Goal: Transaction & Acquisition: Subscribe to service/newsletter

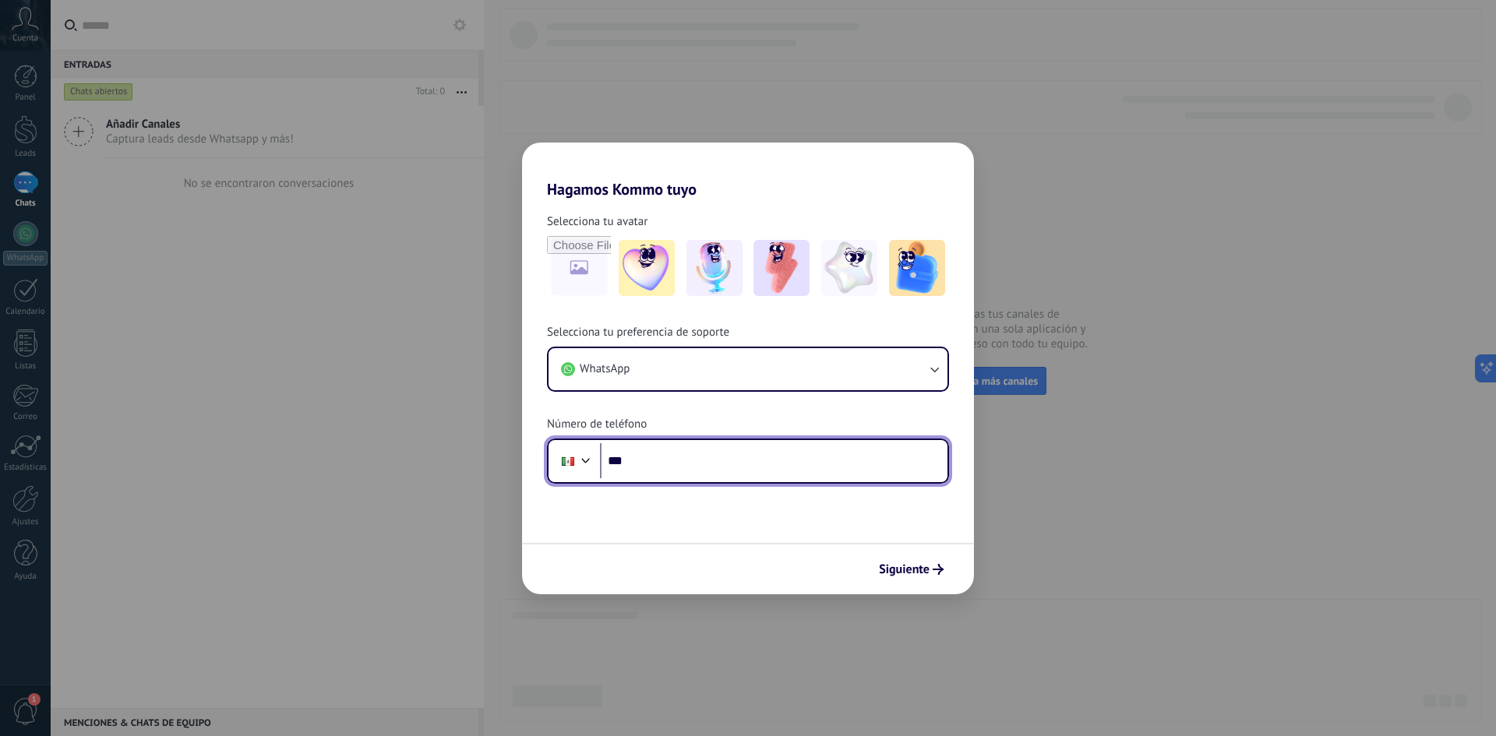
click at [679, 448] on input "***" at bounding box center [774, 461] width 348 height 36
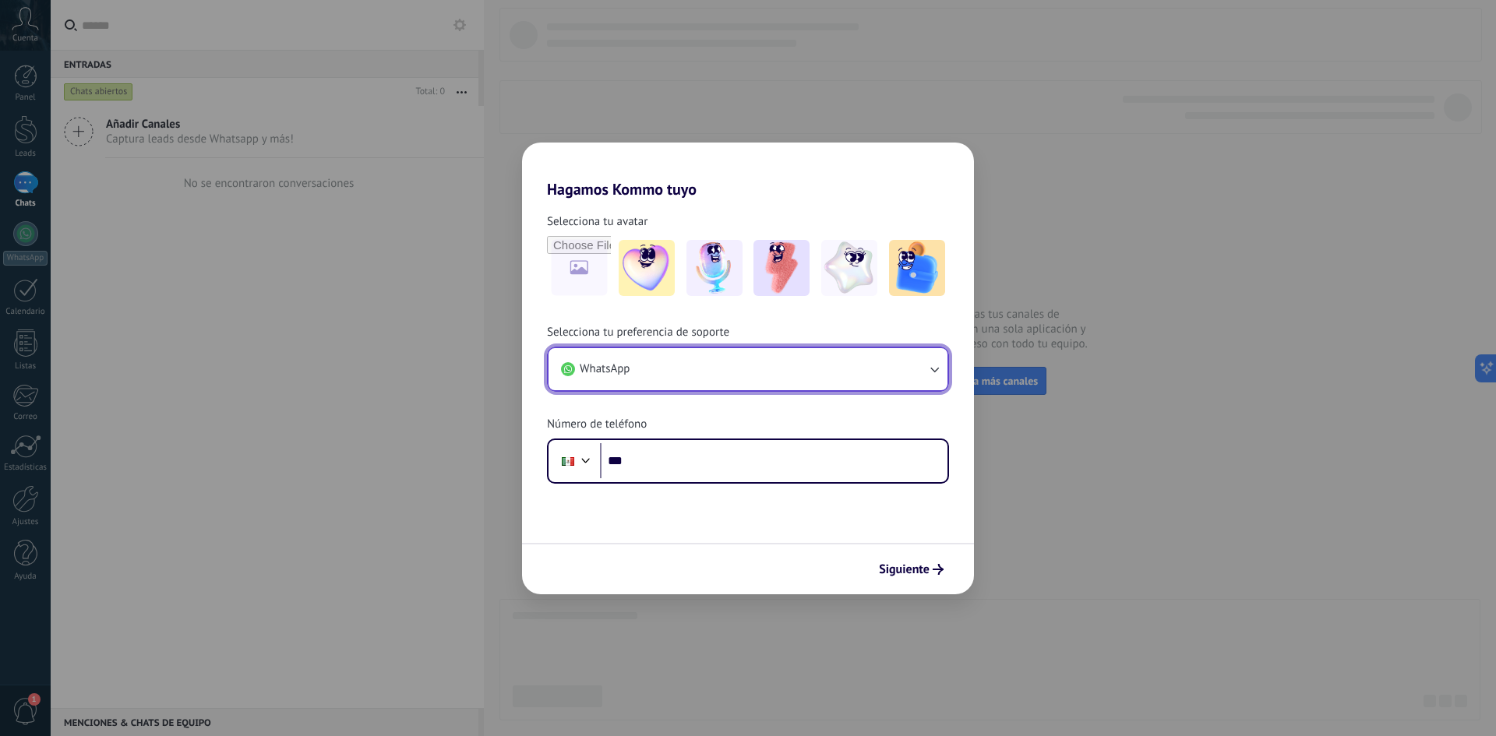
click at [751, 385] on button "WhatsApp" at bounding box center [748, 369] width 399 height 42
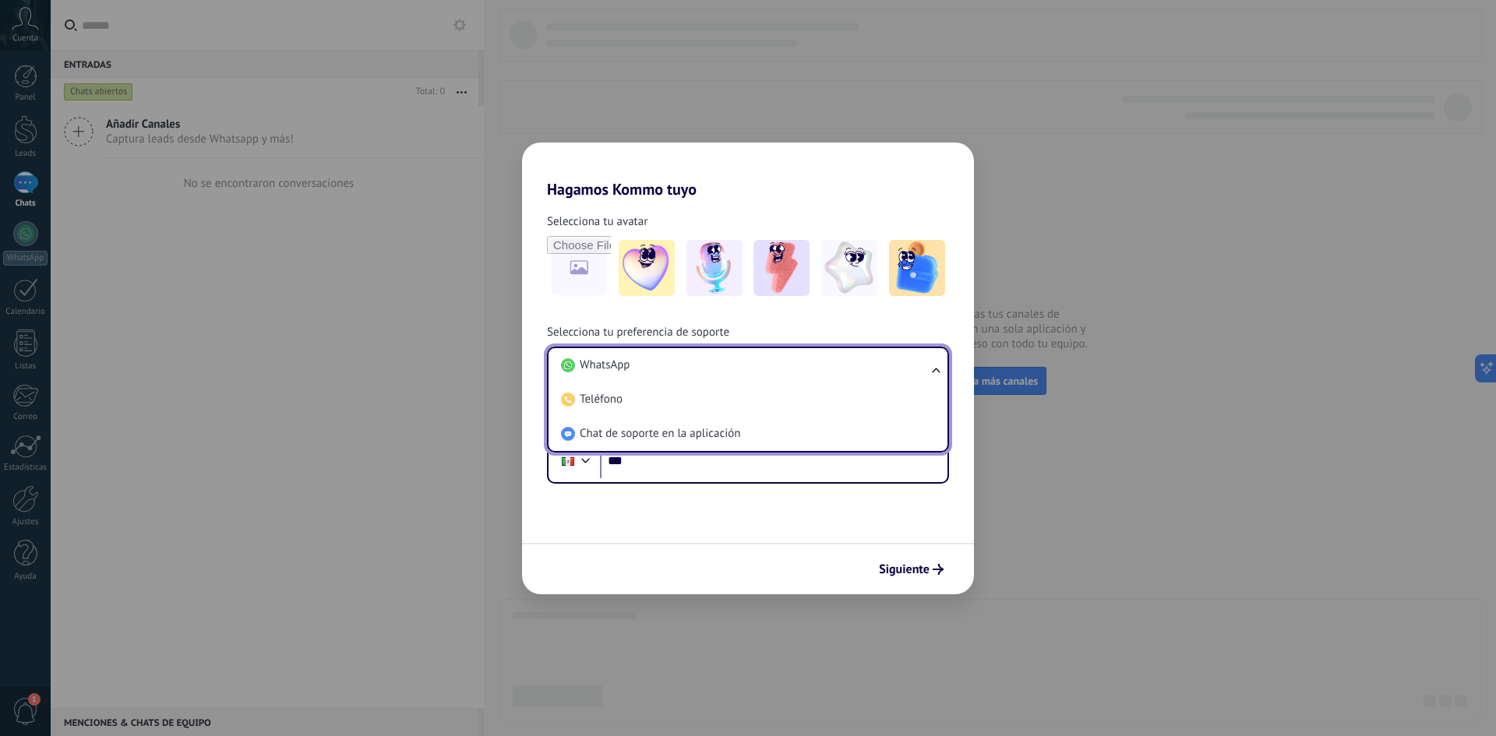
click at [751, 385] on li "Teléfono" at bounding box center [745, 400] width 380 height 34
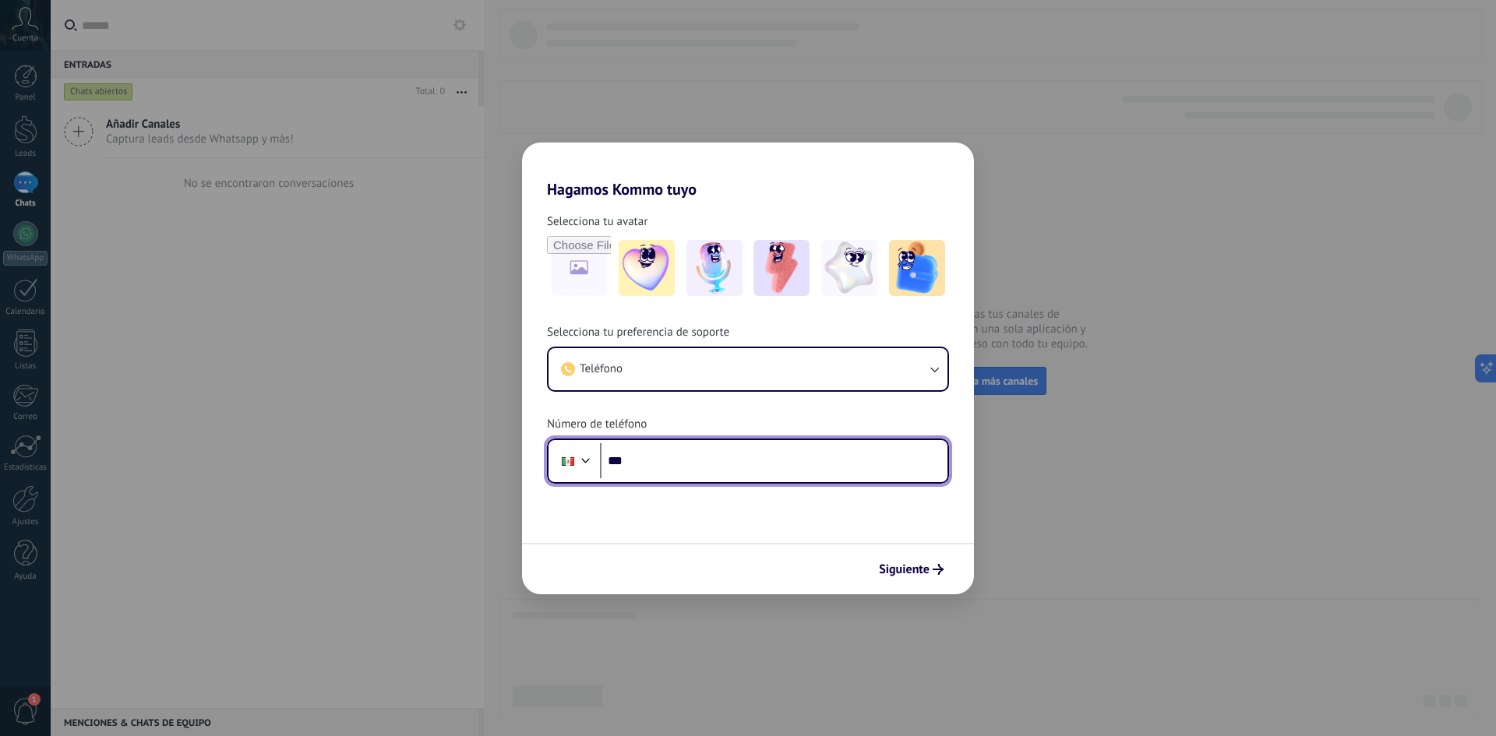
click at [694, 471] on input "***" at bounding box center [774, 461] width 348 height 36
type input "**********"
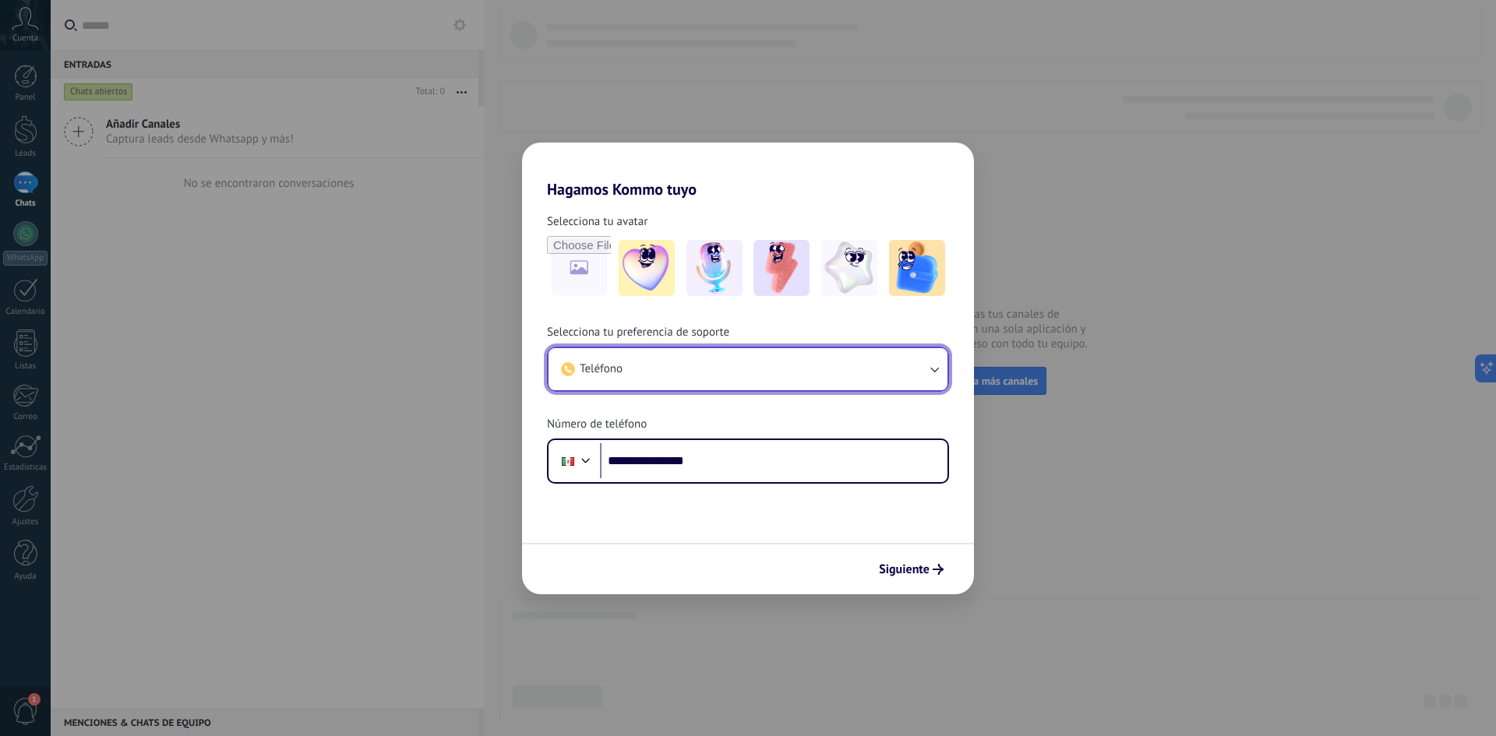
click at [825, 369] on button "Teléfono" at bounding box center [748, 369] width 399 height 42
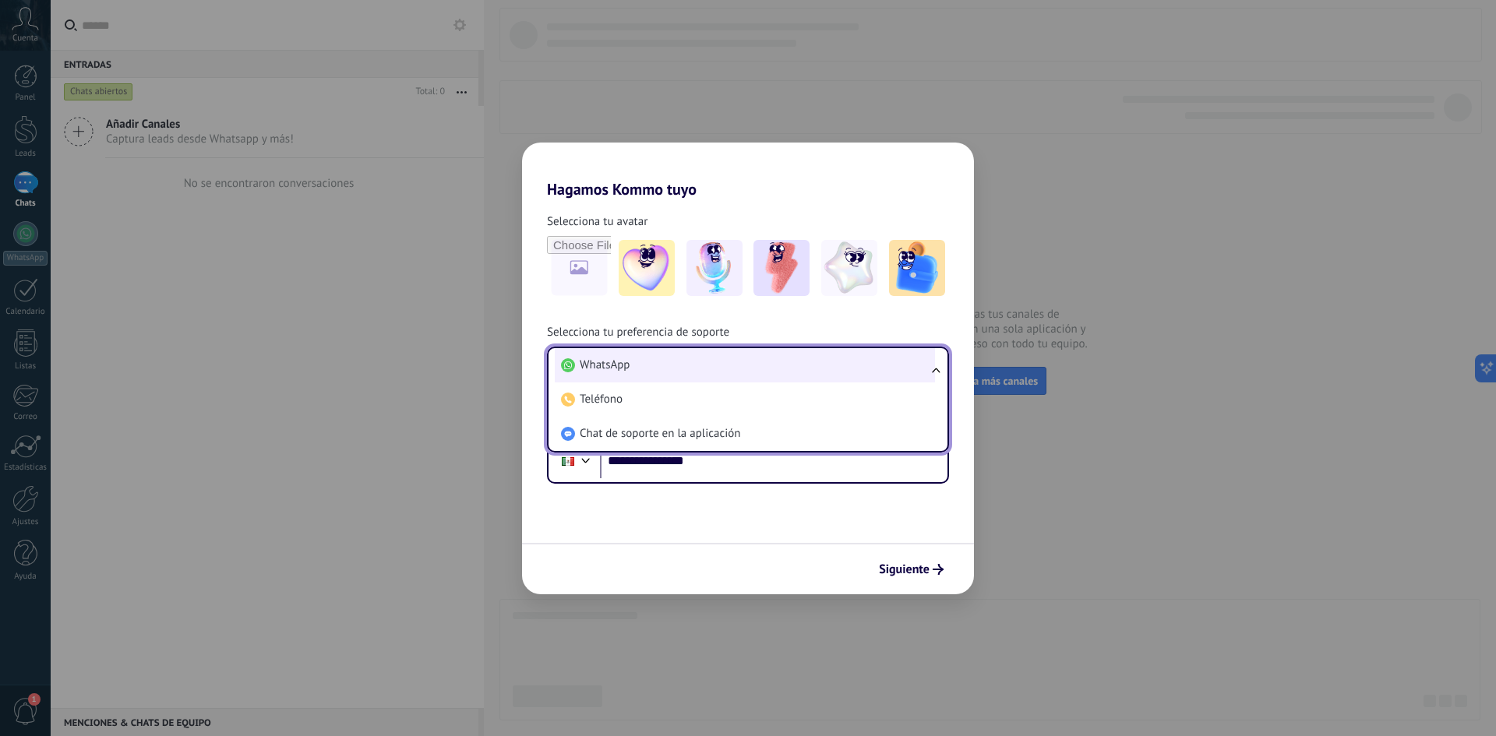
click at [792, 362] on li "WhatsApp" at bounding box center [745, 365] width 380 height 34
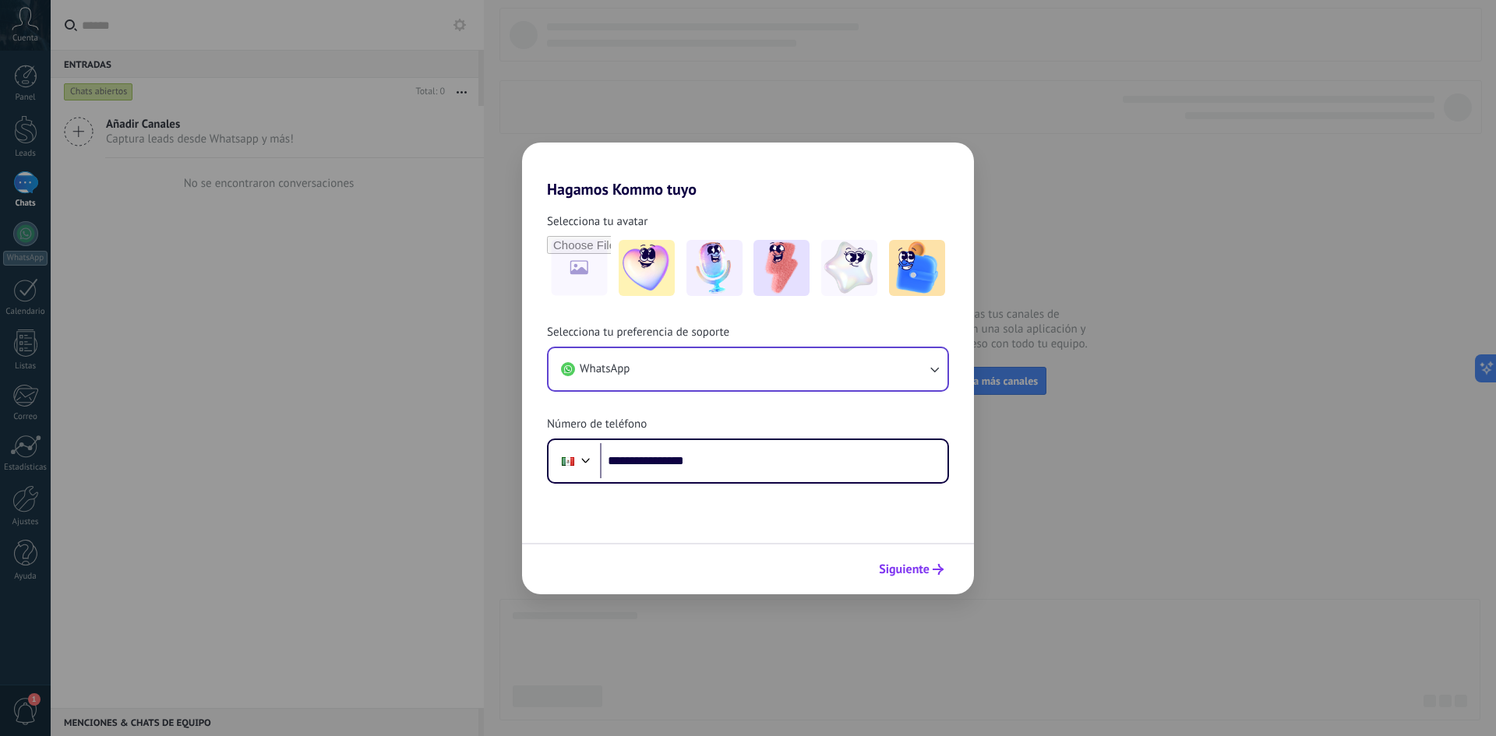
click at [923, 574] on span "Siguiente" at bounding box center [904, 569] width 51 height 11
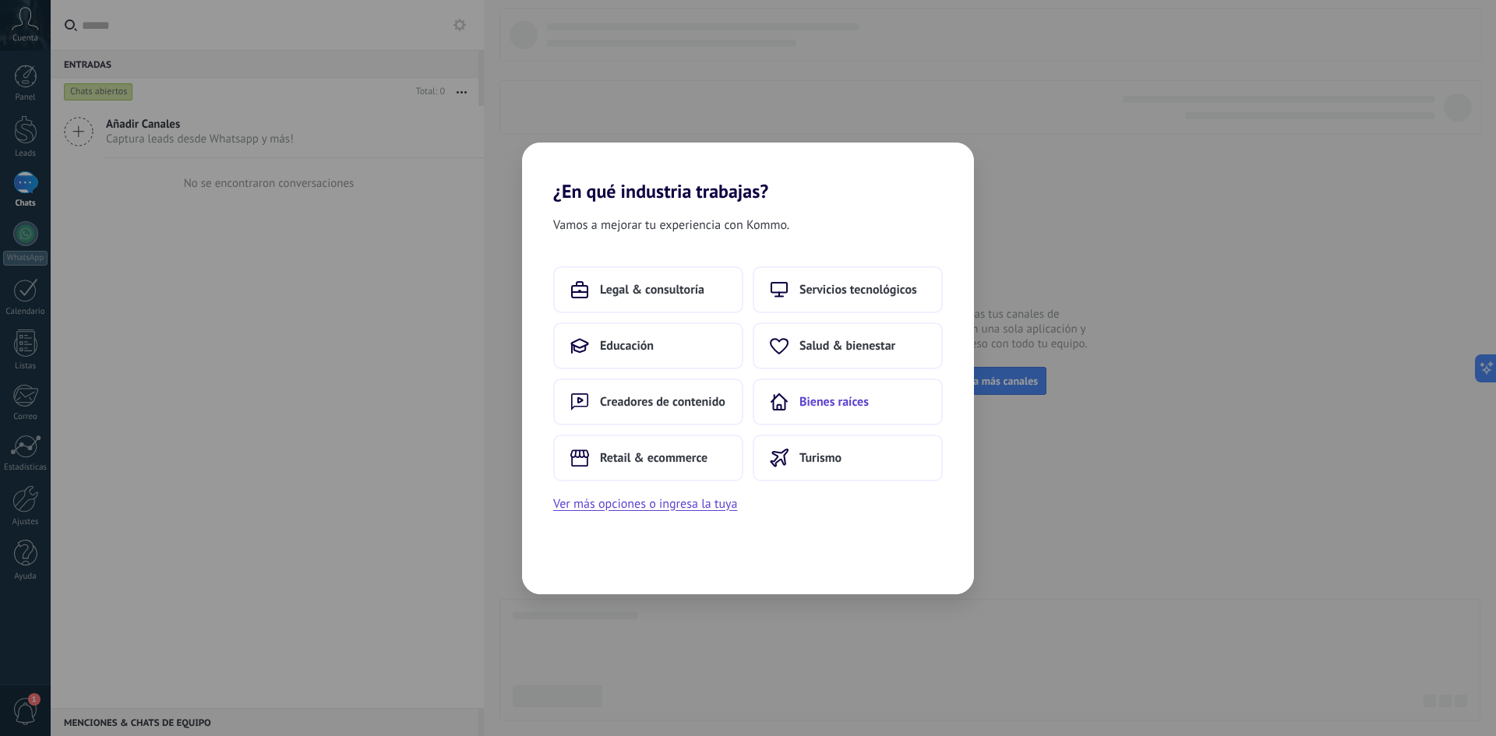
click at [807, 412] on button "Bienes raíces" at bounding box center [848, 402] width 190 height 47
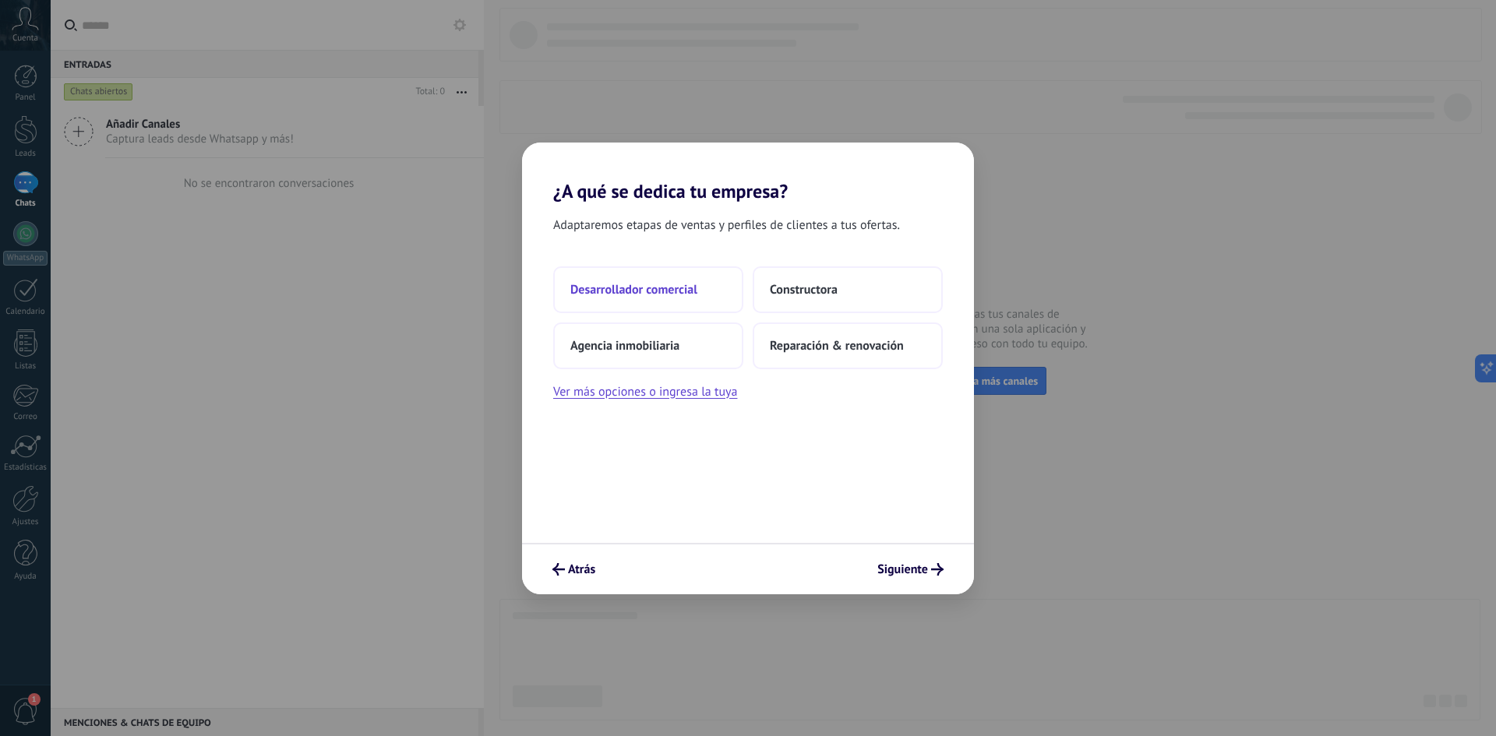
click at [666, 293] on span "Desarrollador comercial" at bounding box center [633, 290] width 127 height 16
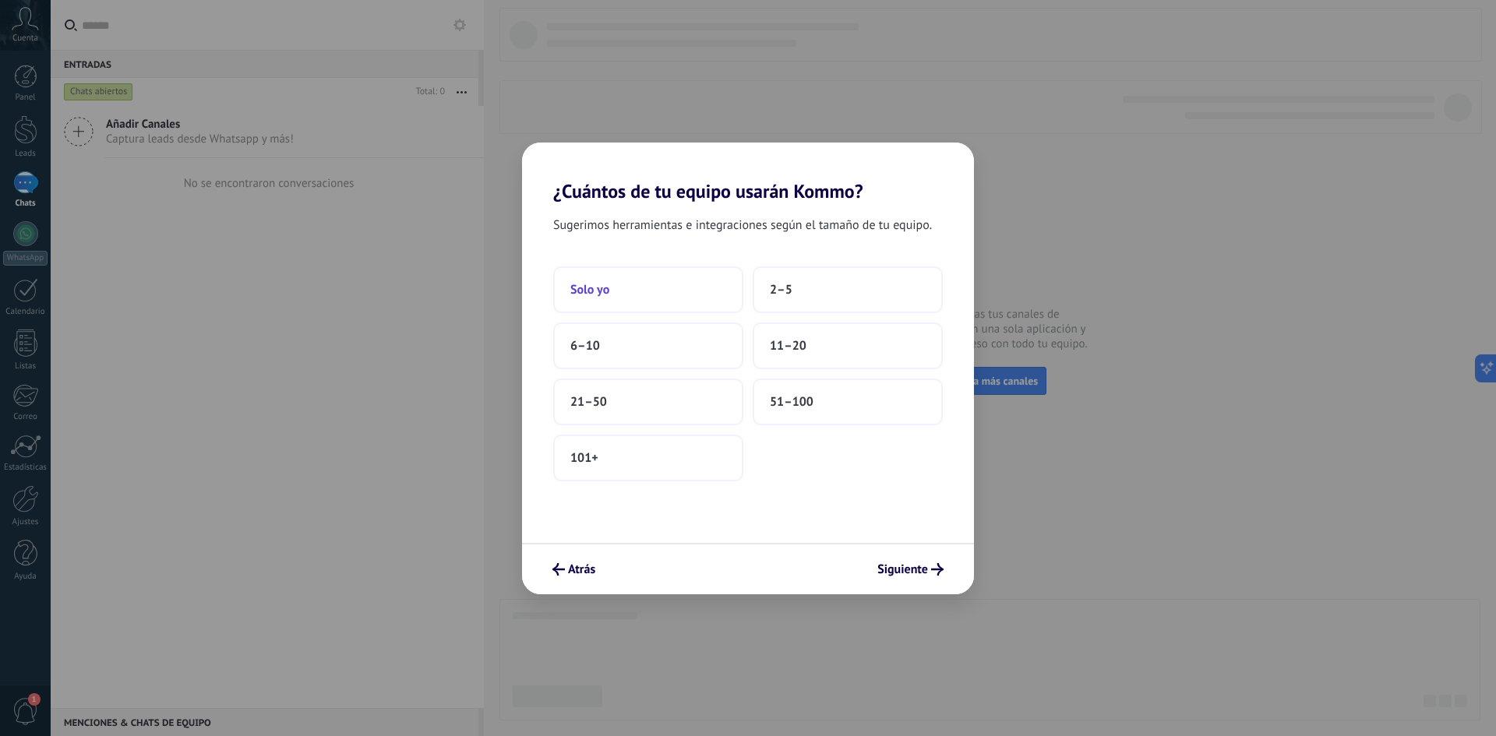
click at [678, 284] on button "Solo yo" at bounding box center [648, 289] width 190 height 47
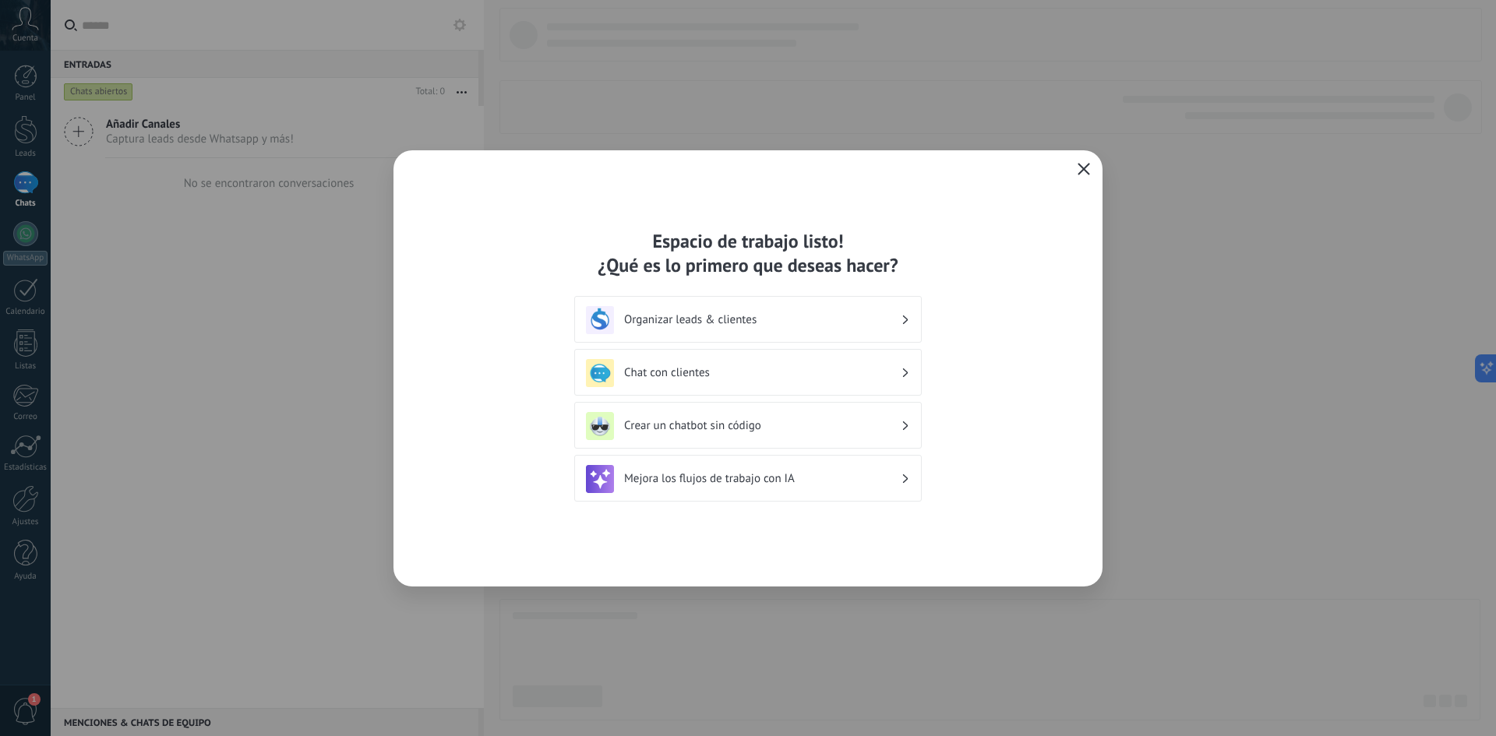
click at [690, 326] on h3 "Organizar leads & clientes" at bounding box center [762, 319] width 277 height 15
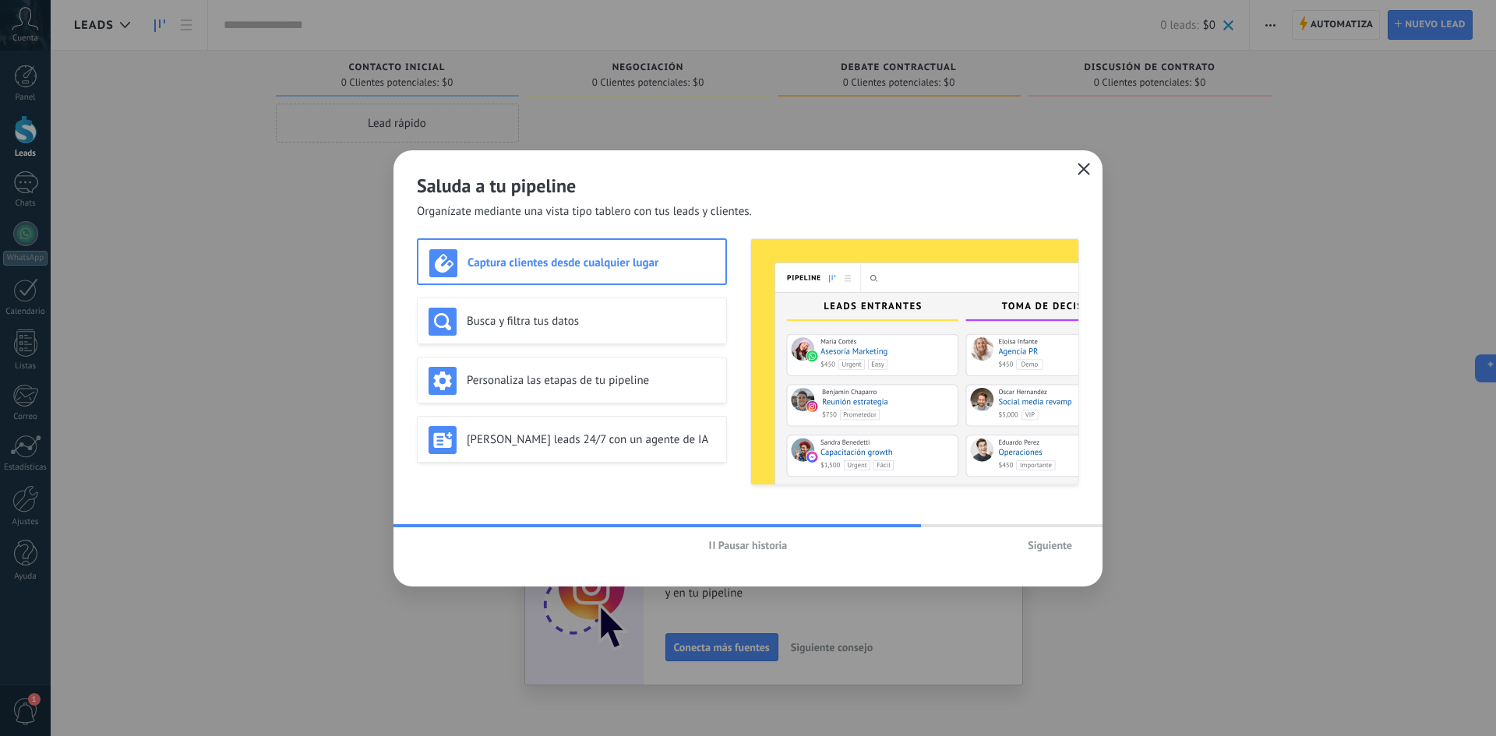
click at [591, 273] on div "Captura clientes desde cualquier lugar" at bounding box center [571, 263] width 285 height 28
click at [589, 305] on div "Busca y filtra tus datos" at bounding box center [572, 321] width 310 height 47
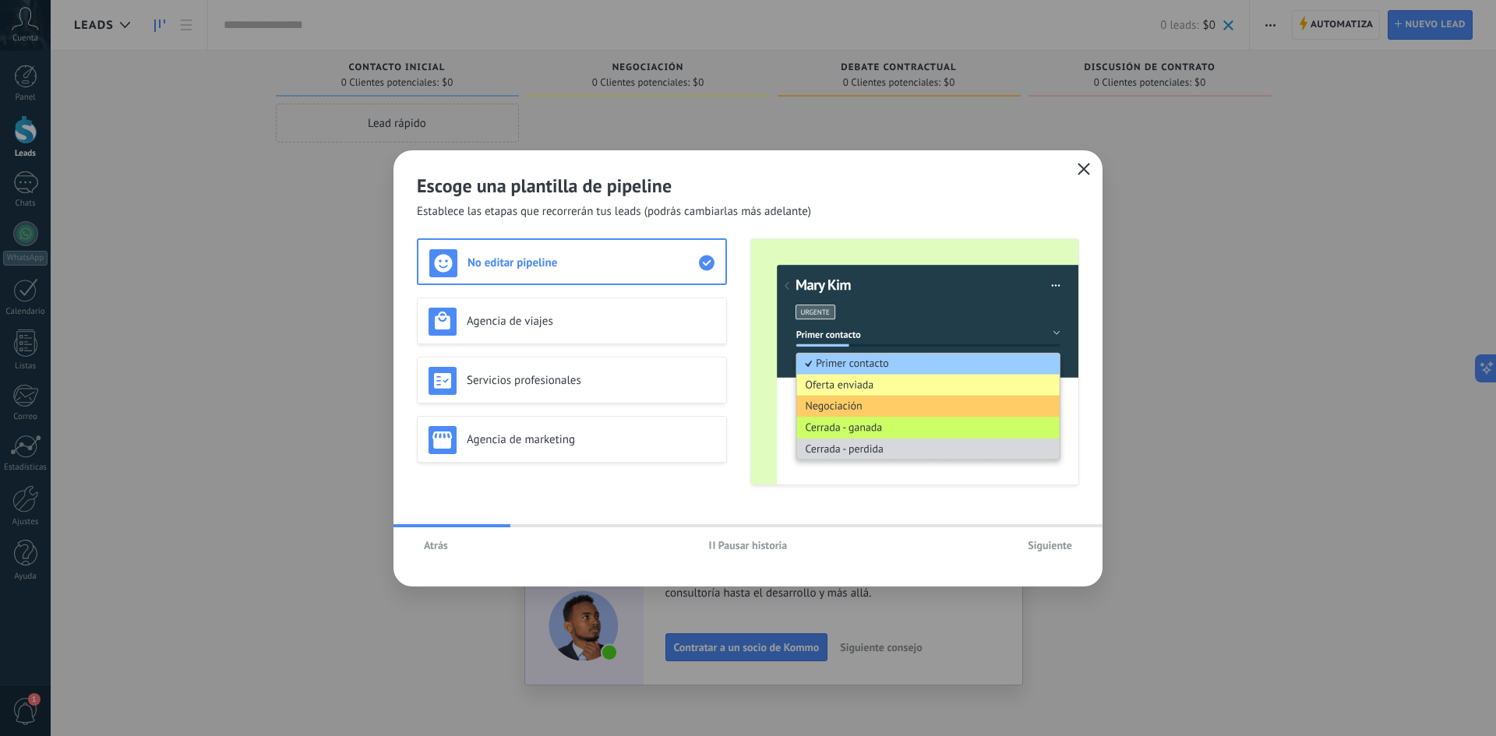
click at [432, 555] on button "Atrás" at bounding box center [436, 545] width 38 height 23
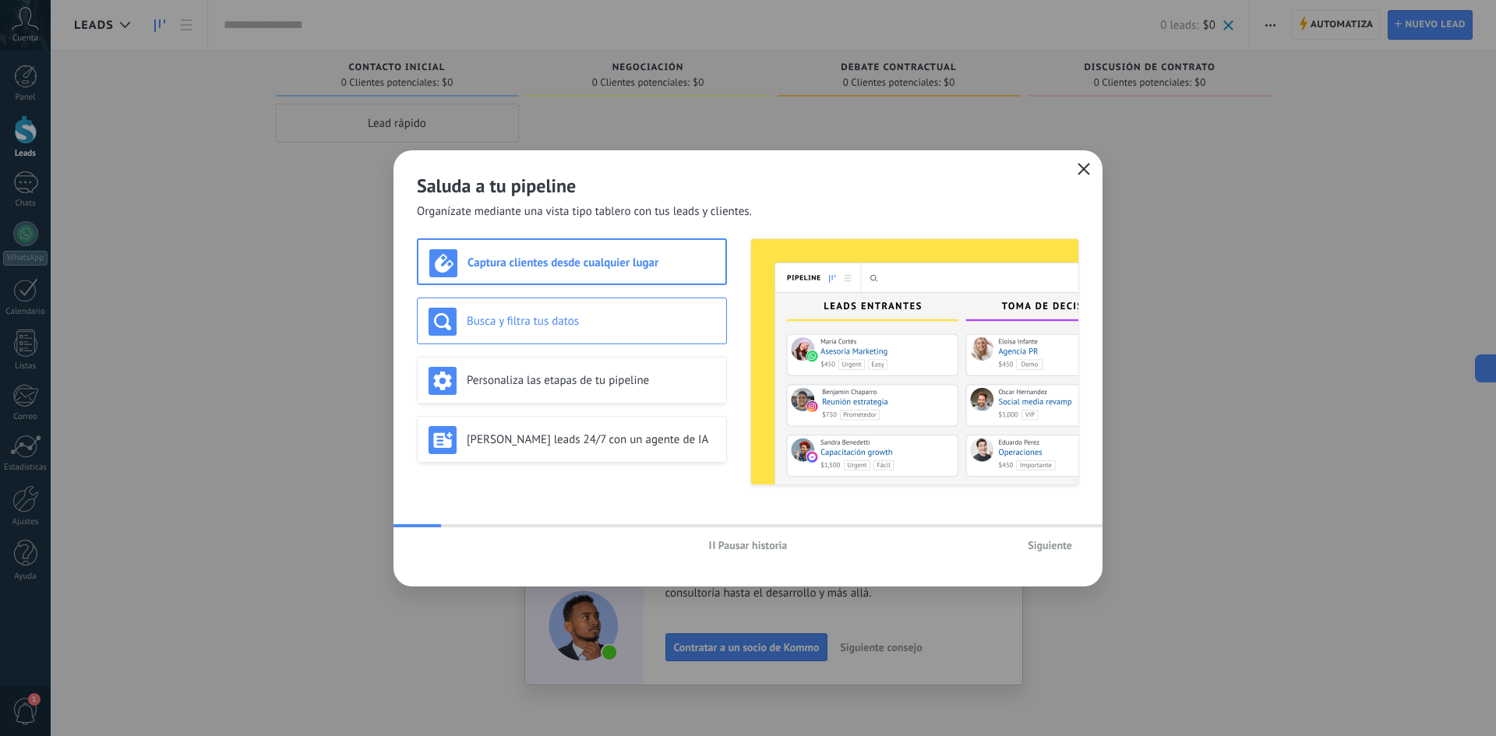
click at [511, 341] on div "Busca y filtra tus datos" at bounding box center [572, 321] width 310 height 47
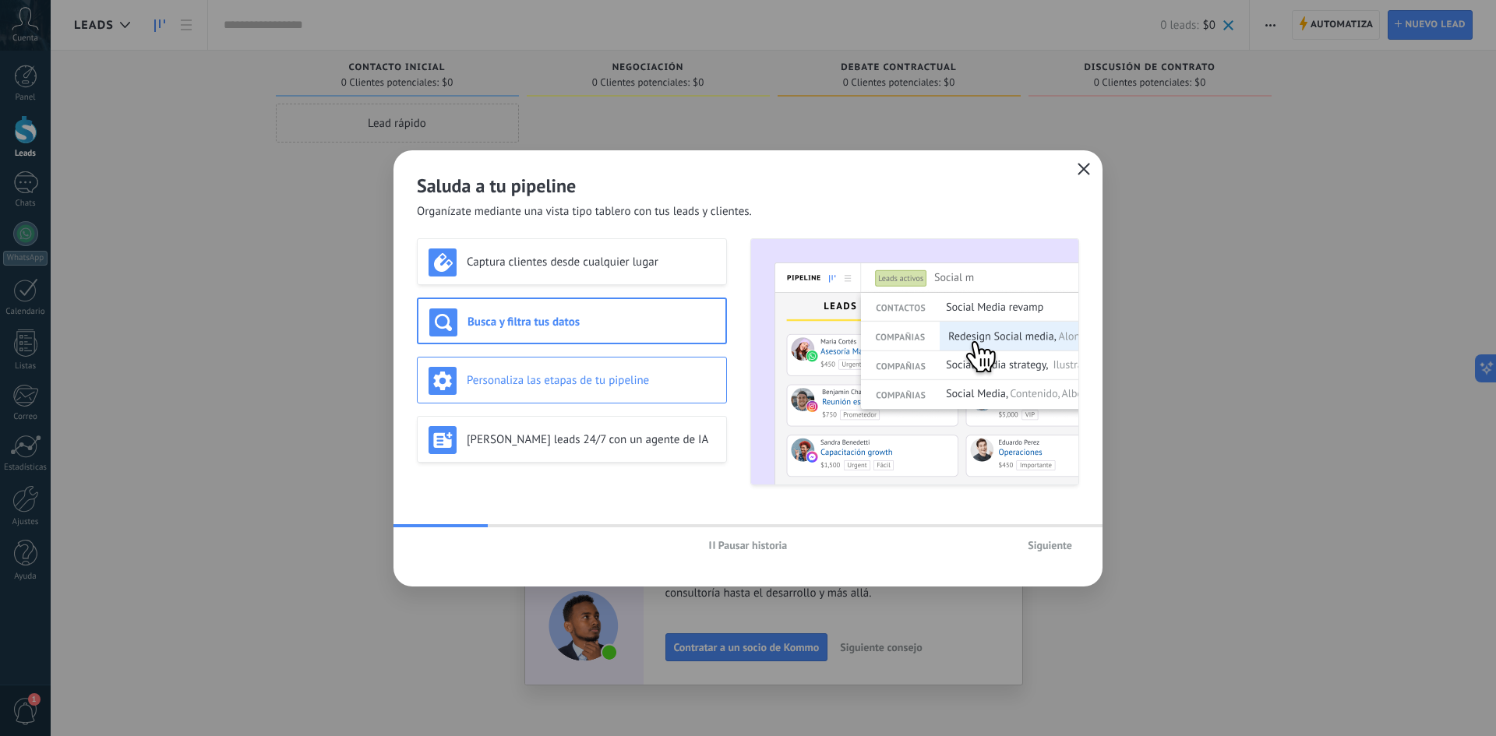
click at [523, 362] on div "Personaliza las etapas de tu pipeline" at bounding box center [572, 380] width 310 height 47
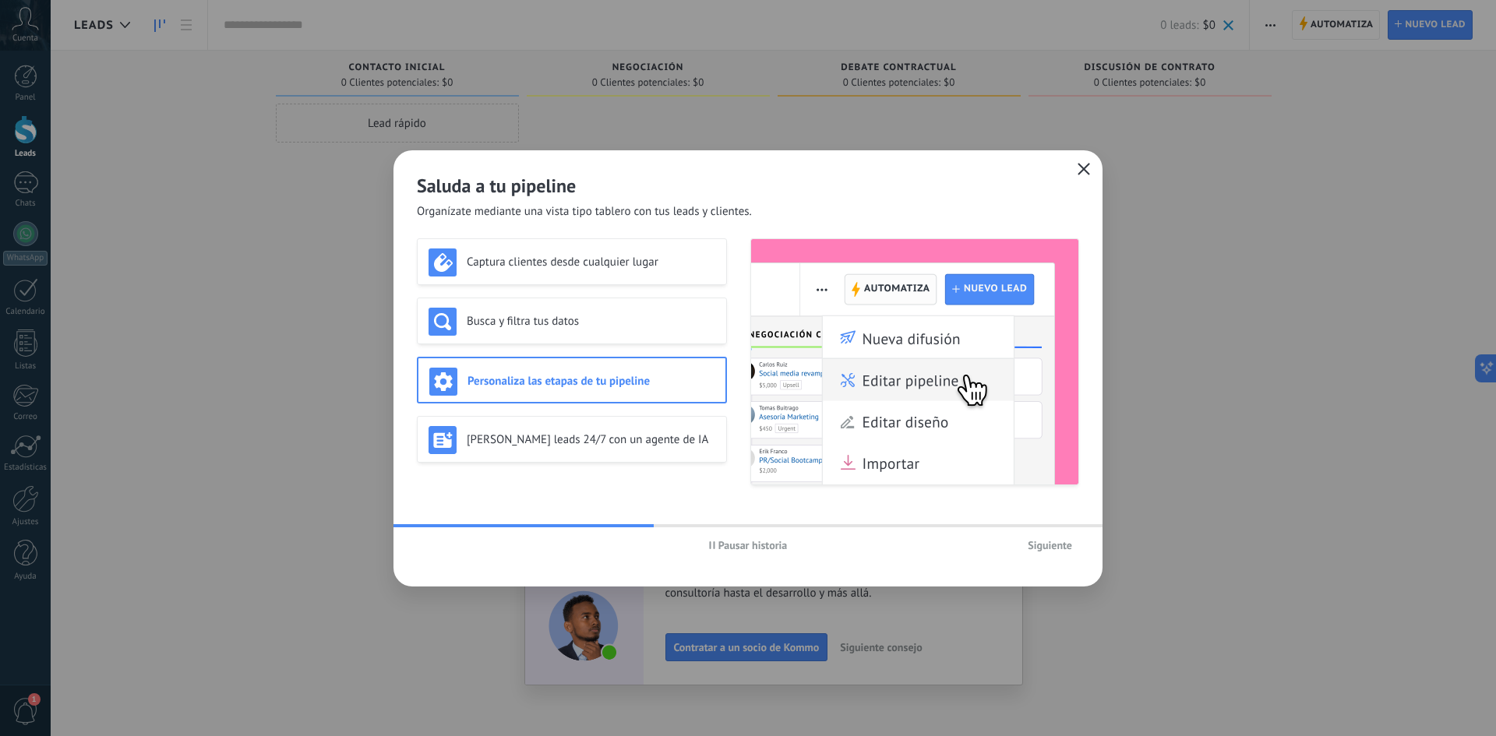
click at [754, 540] on span "Pausar historia" at bounding box center [752, 545] width 69 height 11
click at [762, 538] on button "Iniciar historia" at bounding box center [748, 545] width 90 height 23
click at [1065, 555] on button "Siguiente" at bounding box center [1050, 545] width 58 height 23
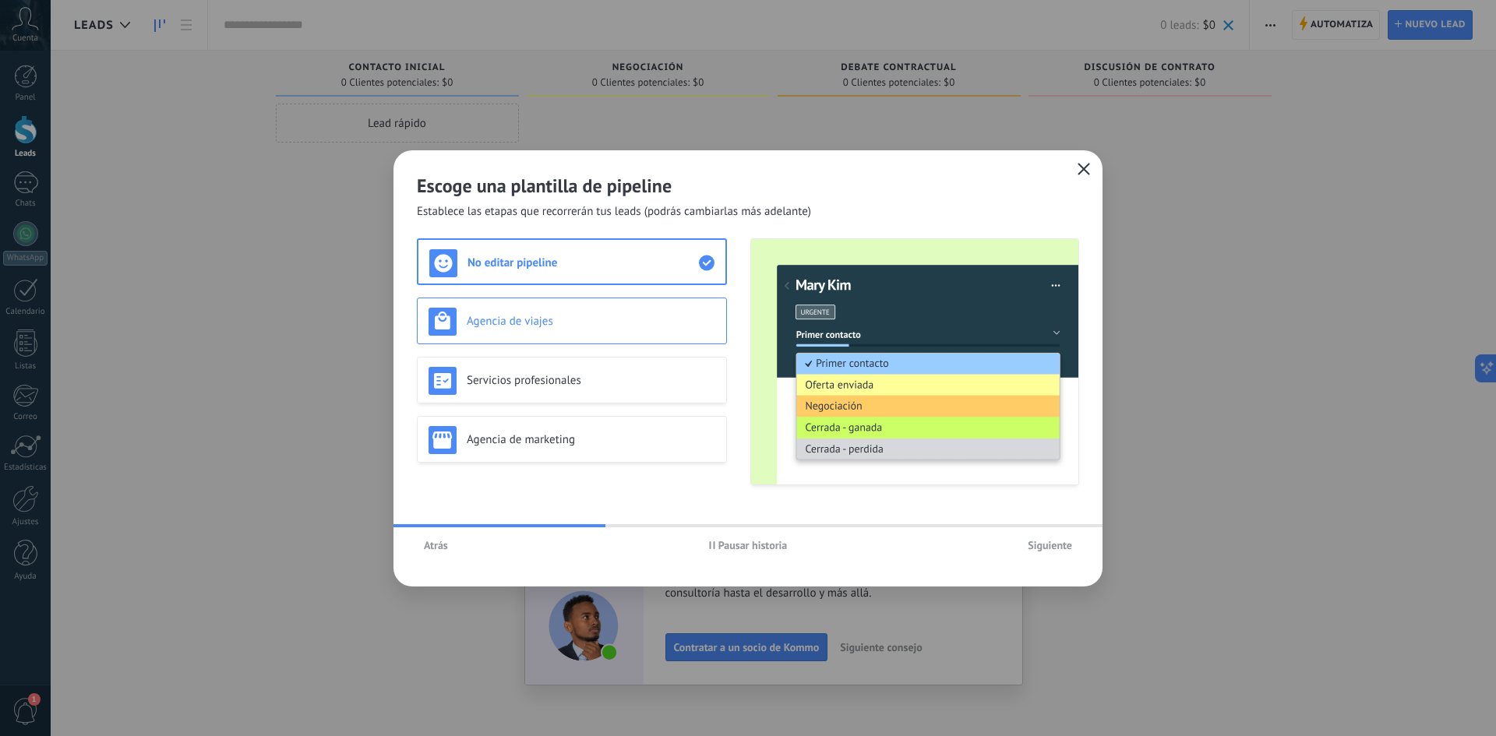
click at [574, 320] on h3 "Agencia de viajes" at bounding box center [591, 321] width 249 height 15
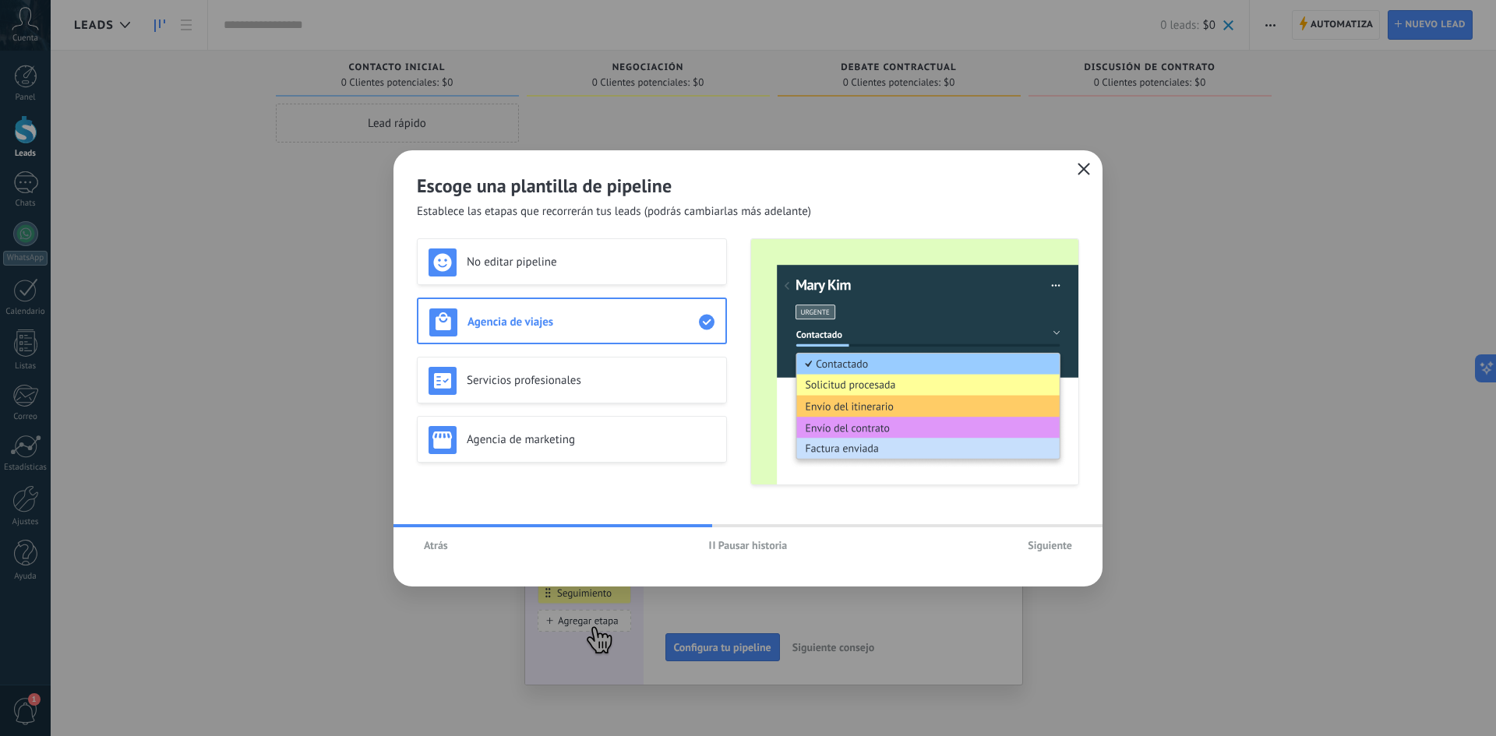
click at [752, 537] on button "Pausar historia" at bounding box center [748, 545] width 93 height 23
click at [613, 270] on div "No editar pipeline" at bounding box center [572, 263] width 287 height 28
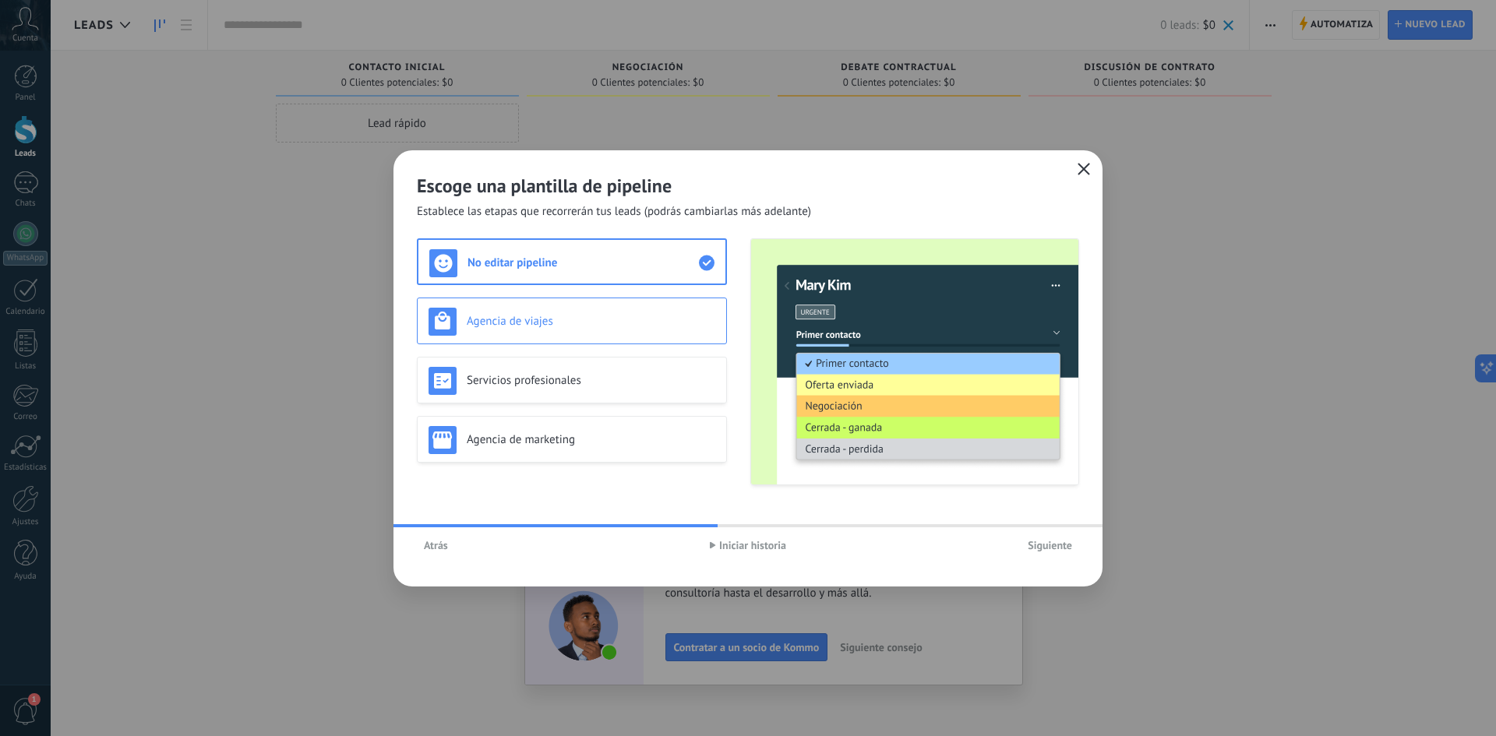
click at [619, 321] on h3 "Agencia de viajes" at bounding box center [591, 321] width 249 height 15
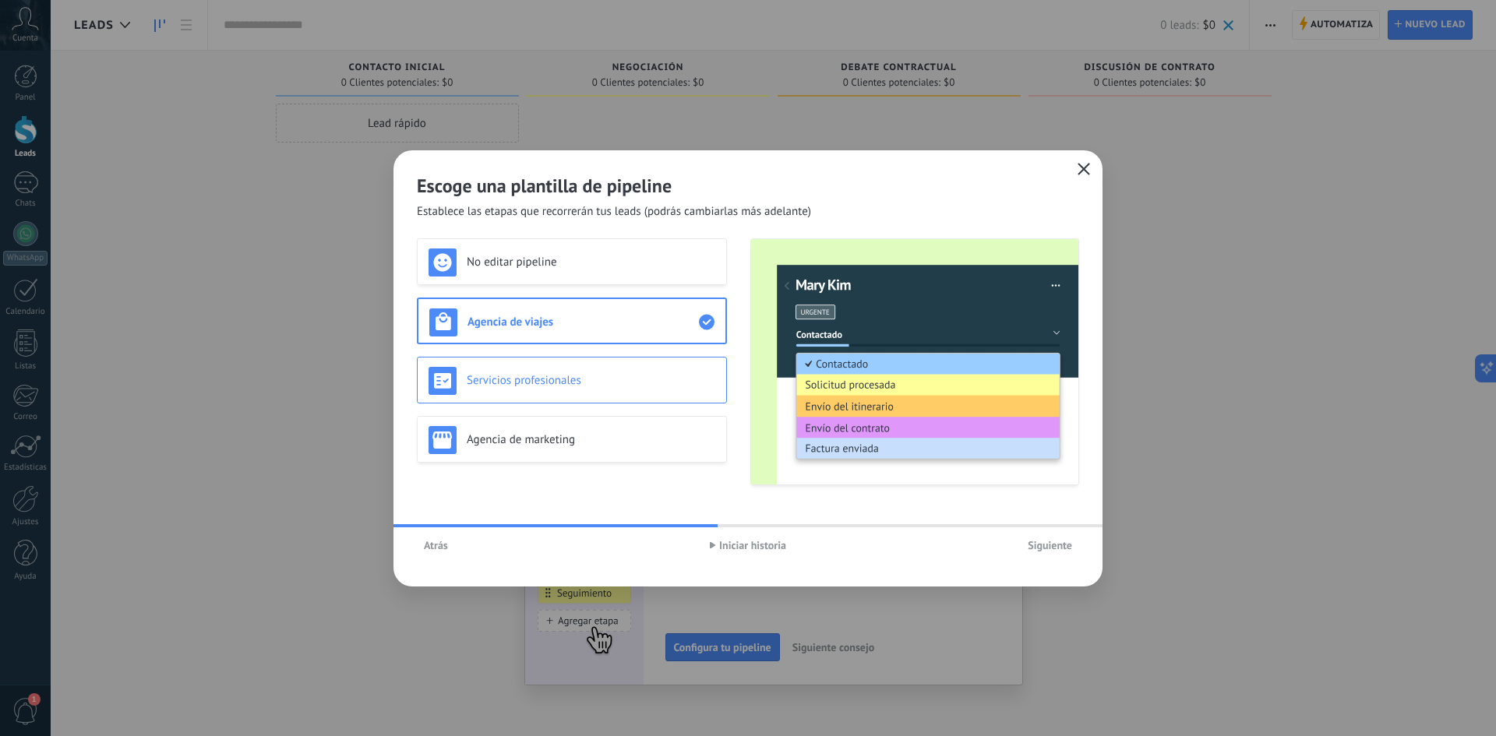
click at [619, 367] on div "Servicios profesionales" at bounding box center [572, 381] width 287 height 28
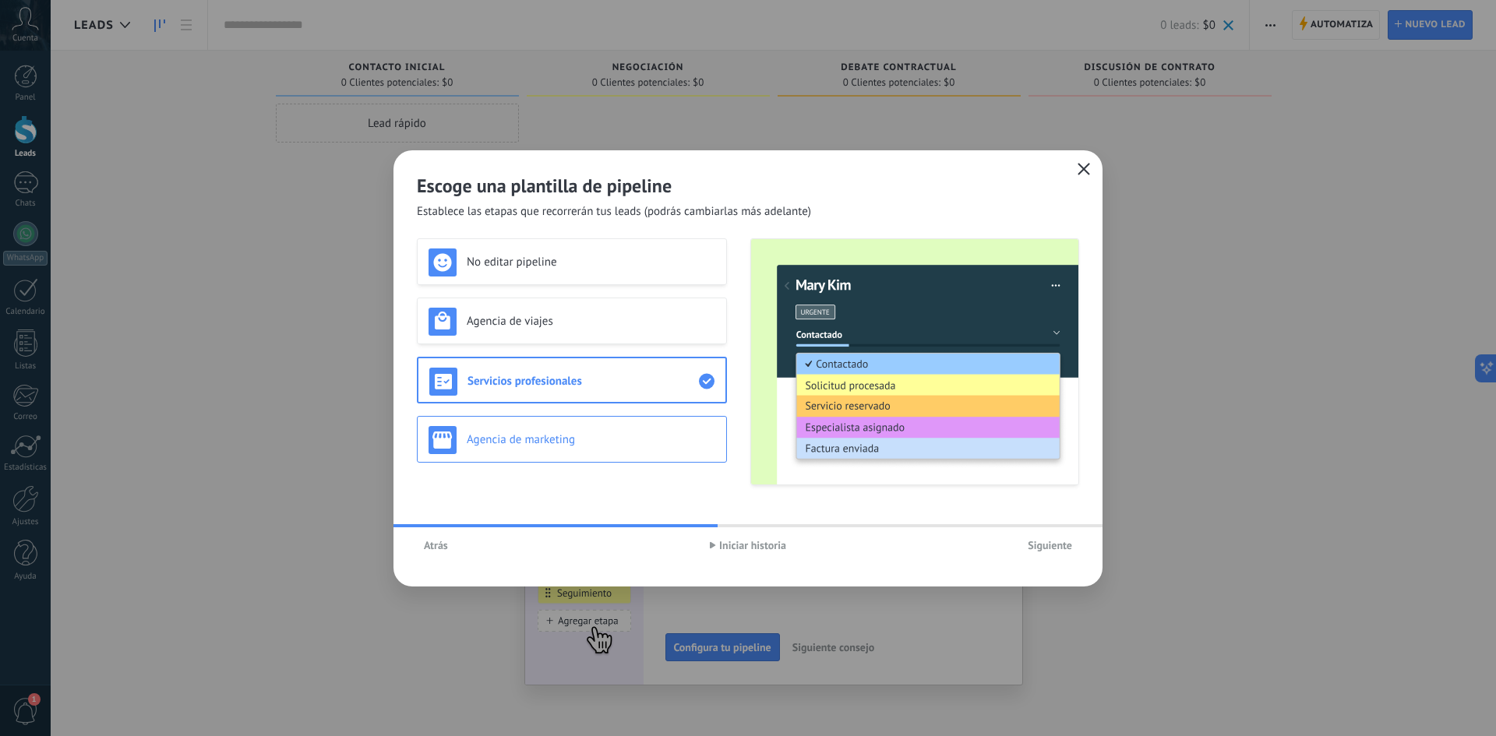
click at [622, 428] on div "Agencia de marketing" at bounding box center [572, 440] width 287 height 28
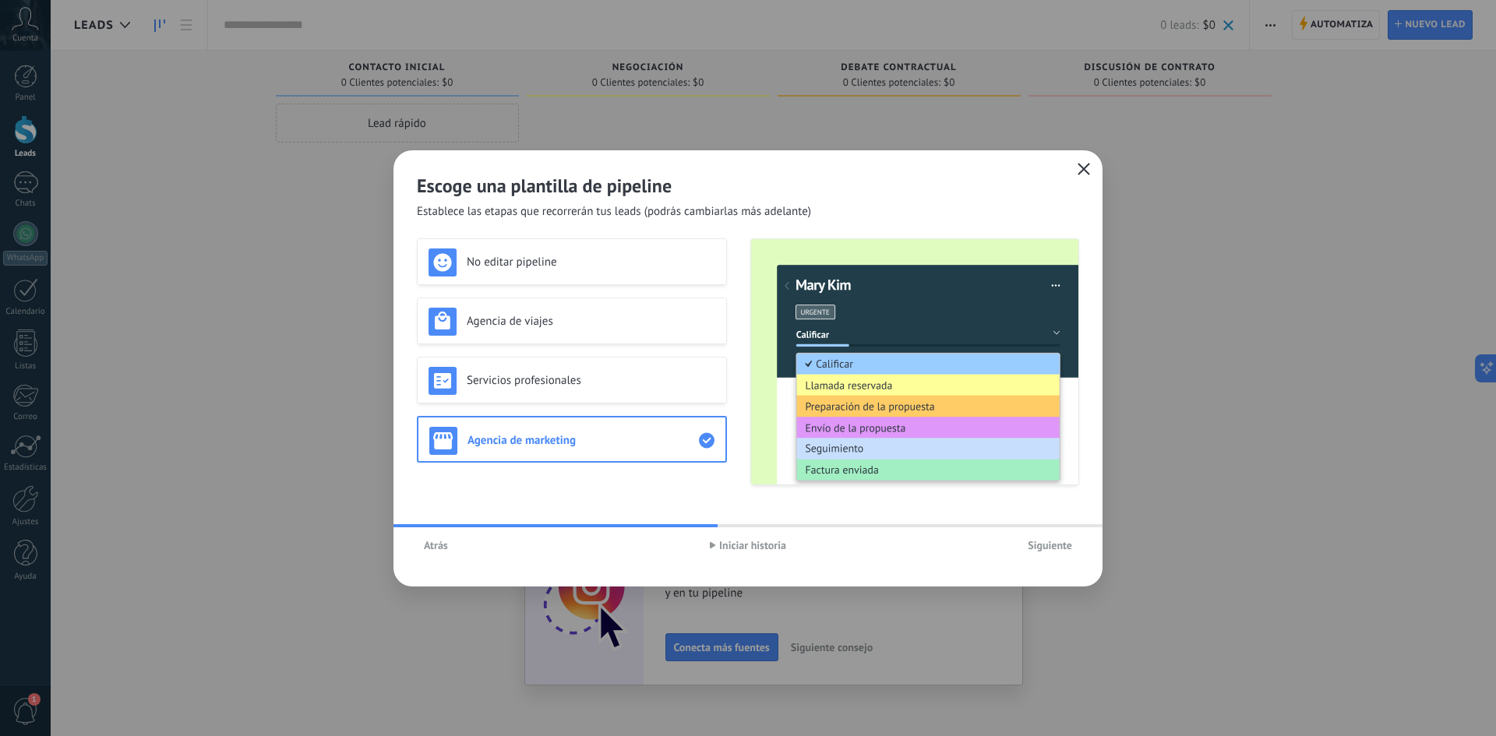
click at [750, 542] on span "Iniciar historia" at bounding box center [752, 545] width 67 height 11
click at [588, 389] on div "Servicios profesionales" at bounding box center [572, 381] width 287 height 28
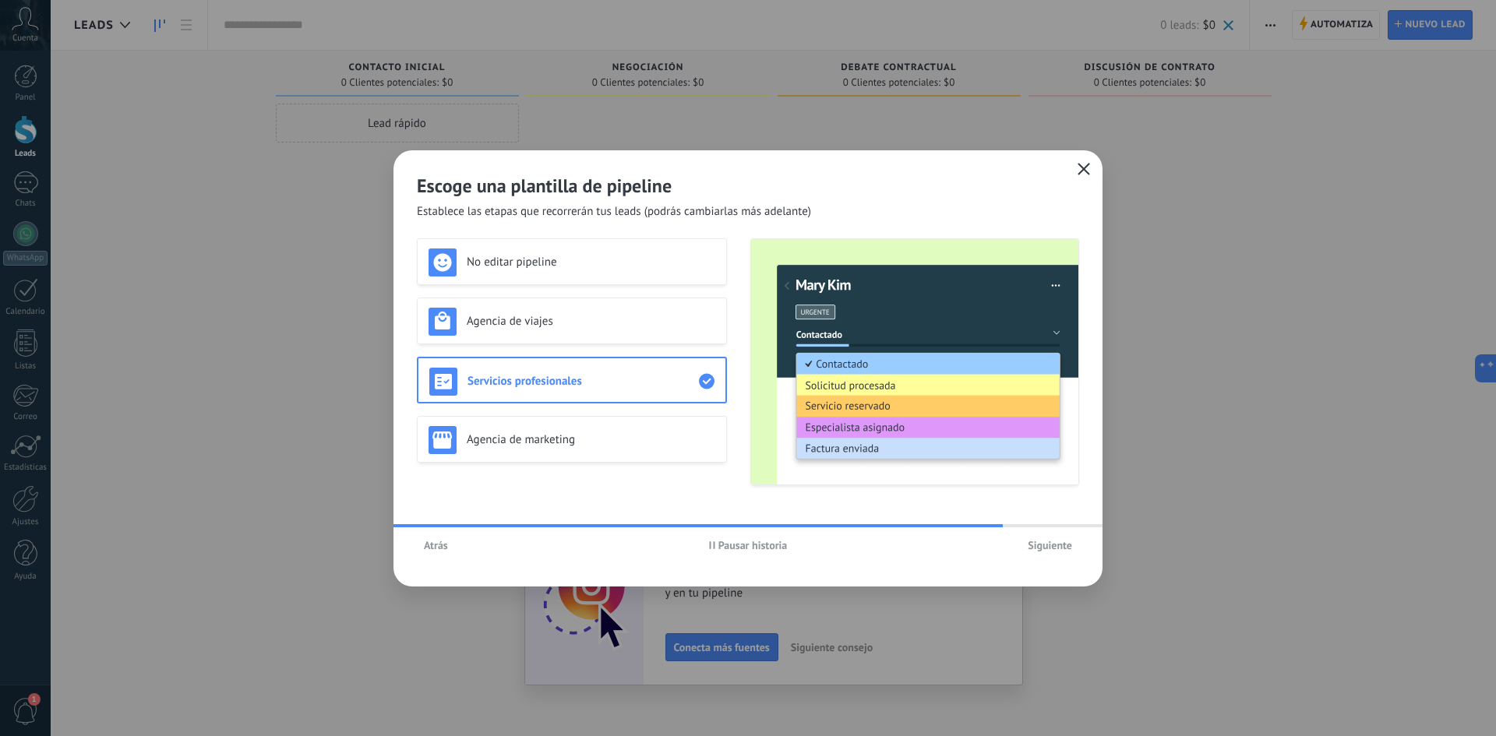
click at [759, 547] on span "Pausar historia" at bounding box center [752, 545] width 69 height 11
click at [612, 322] on h3 "Agencia de viajes" at bounding box center [591, 321] width 249 height 15
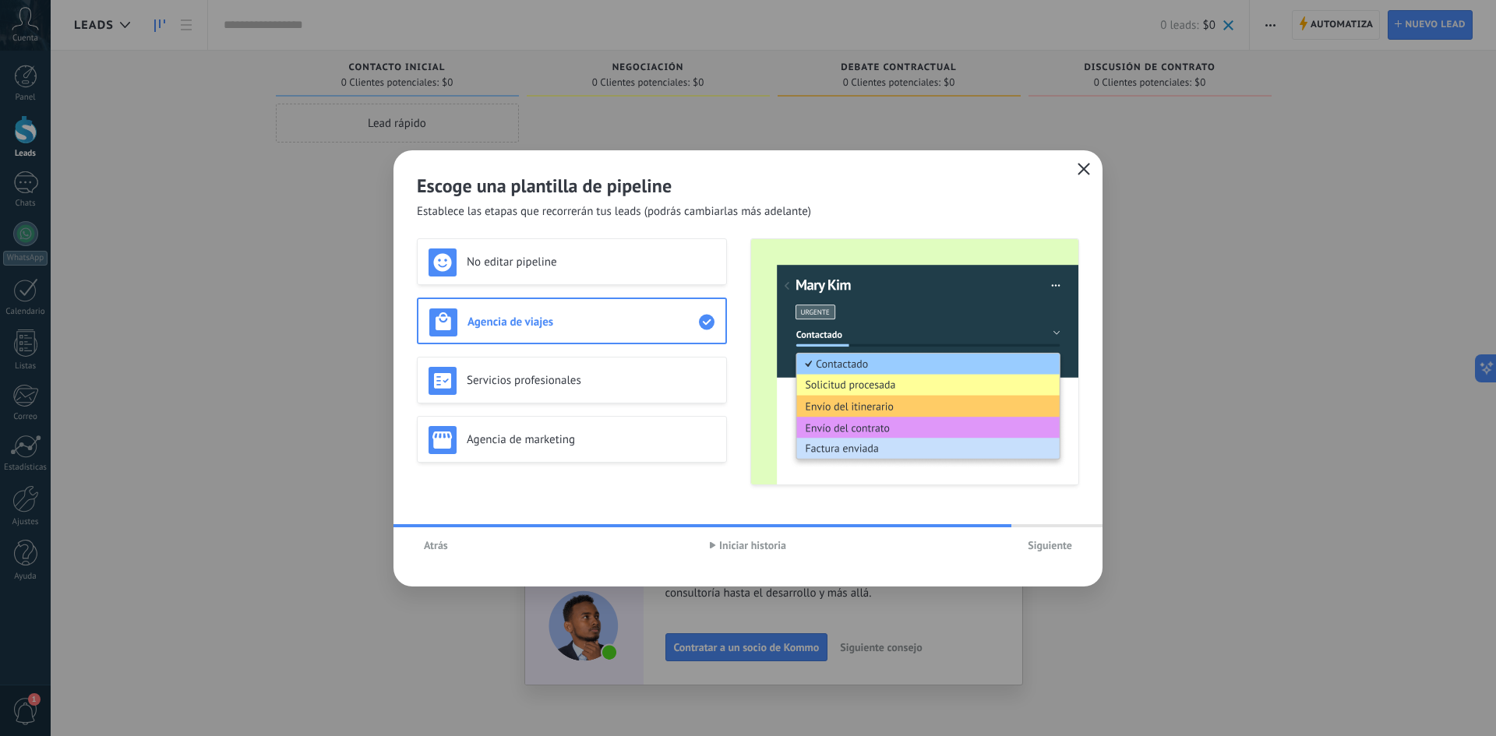
click at [726, 551] on span "Iniciar historia" at bounding box center [752, 545] width 67 height 11
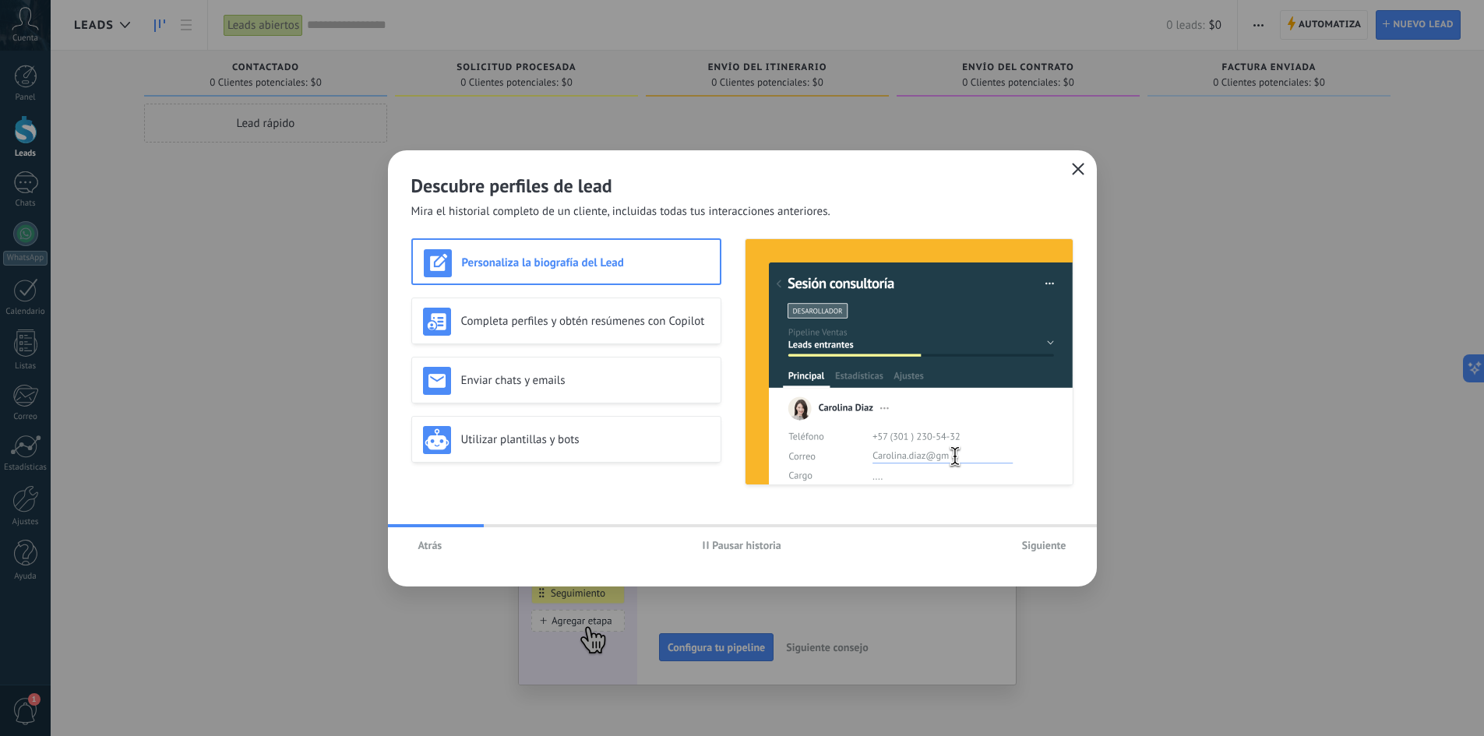
click at [746, 544] on span "Pausar historia" at bounding box center [746, 545] width 69 height 11
click at [679, 442] on h3 "Utilizar plantillas y bots" at bounding box center [585, 439] width 249 height 15
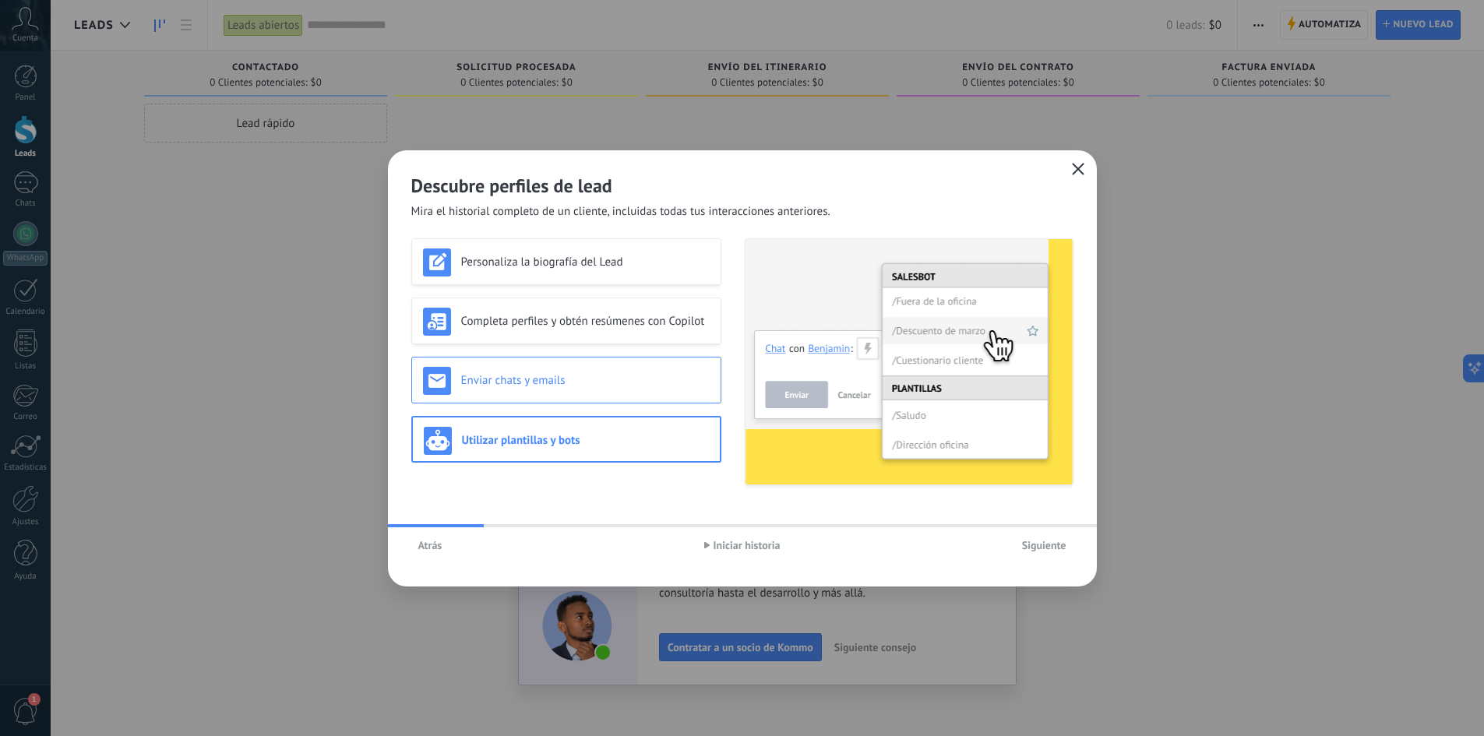
click at [657, 377] on h3 "Enviar chats y emails" at bounding box center [585, 380] width 249 height 15
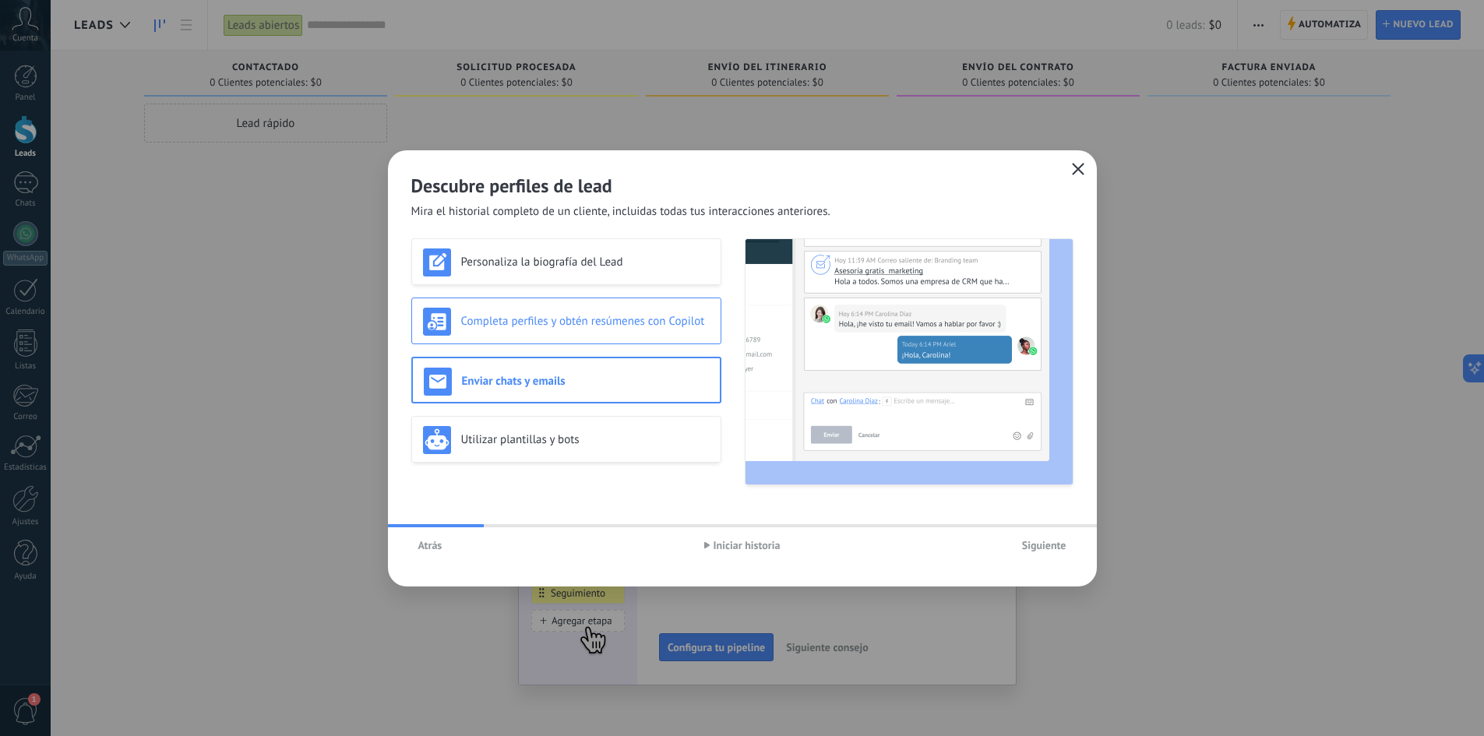
click at [668, 309] on div "Completa perfiles y obtén resúmenes con Copilot" at bounding box center [566, 322] width 287 height 28
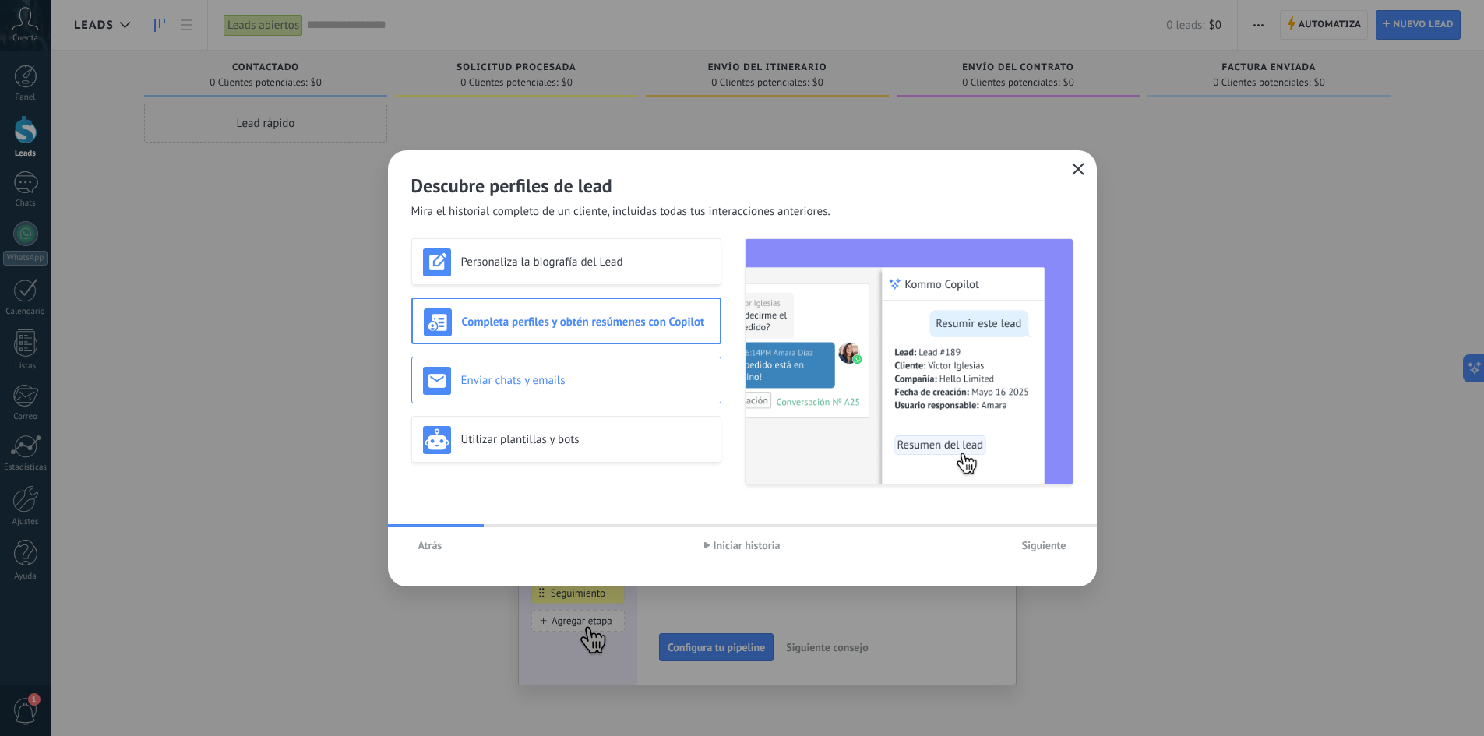
click at [658, 373] on h3 "Enviar chats y emails" at bounding box center [585, 380] width 249 height 15
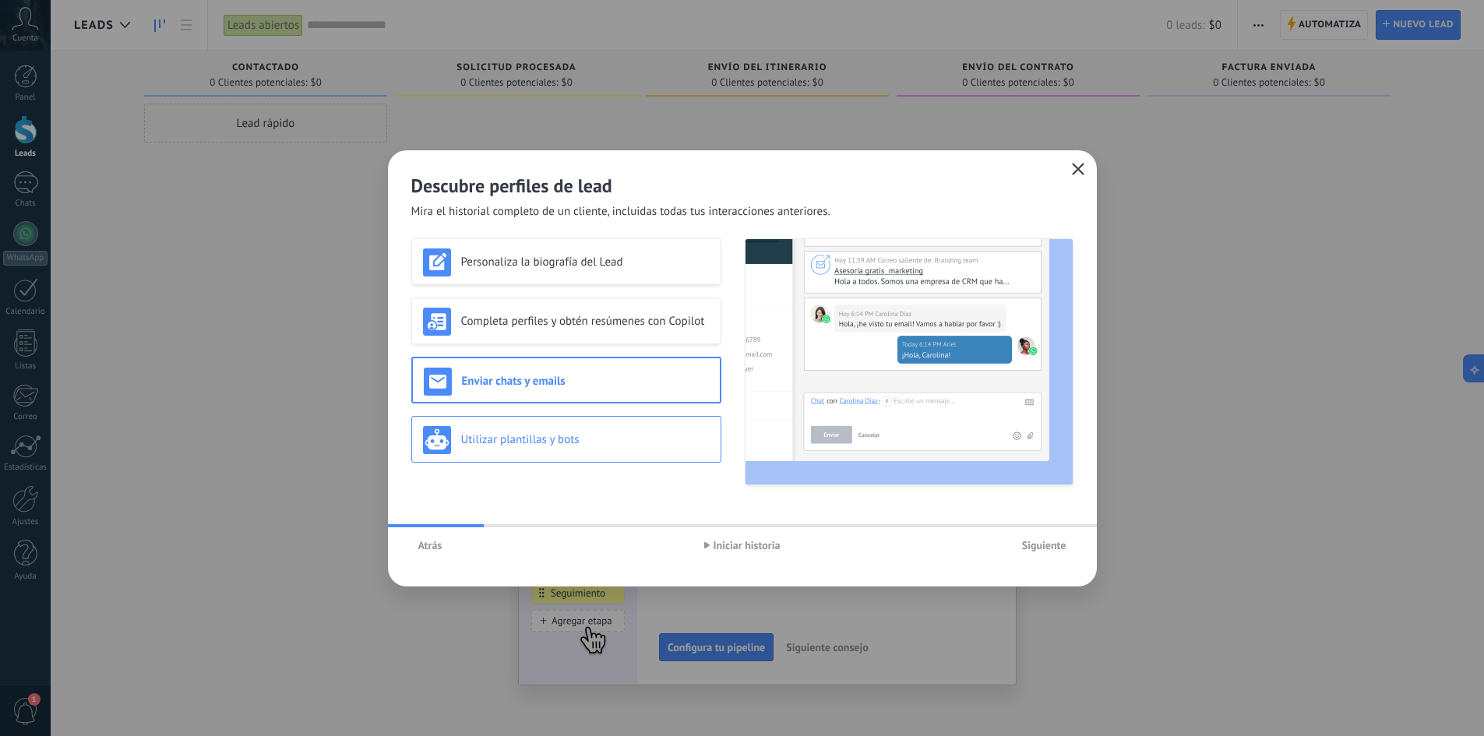
click at [609, 434] on h3 "Utilizar plantillas y bots" at bounding box center [585, 439] width 249 height 15
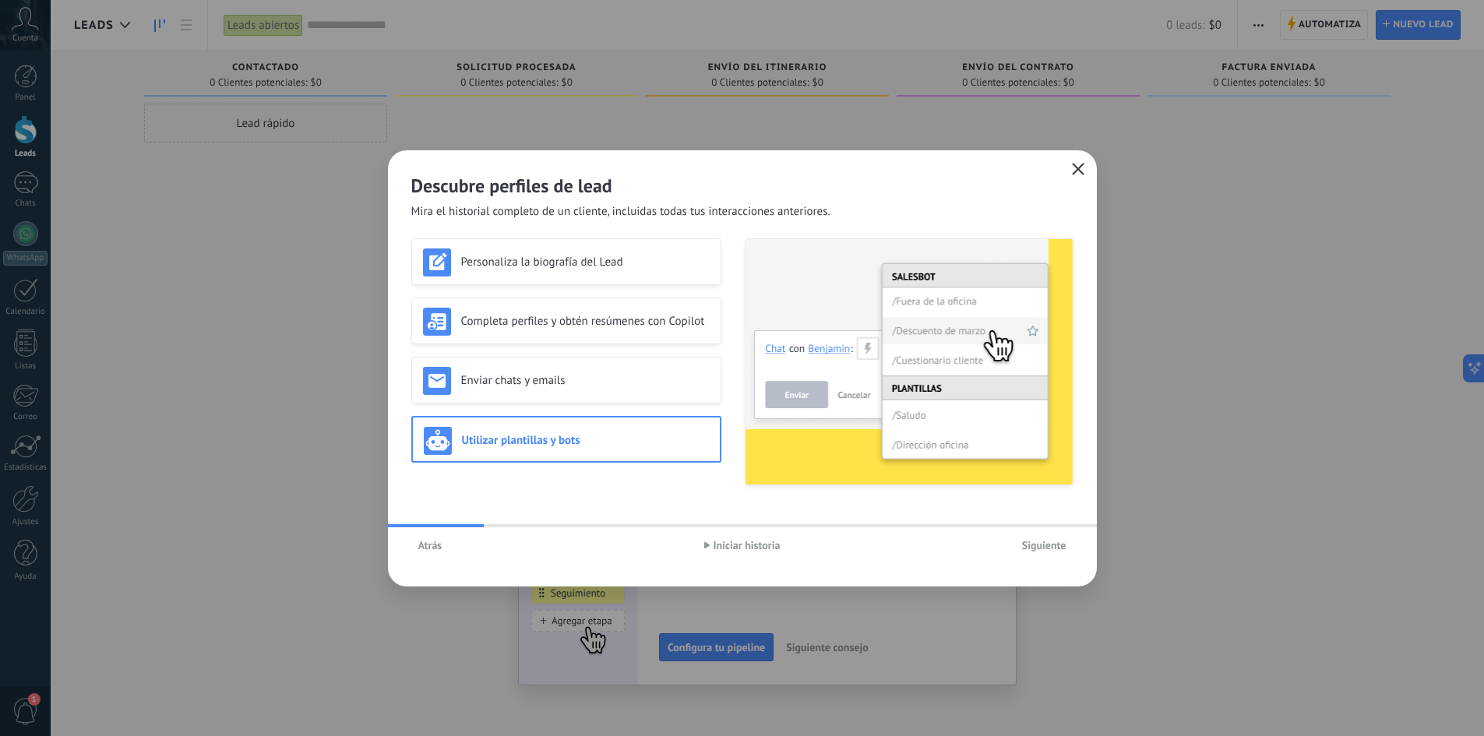
click at [752, 545] on span "Iniciar historia" at bounding box center [747, 545] width 67 height 11
click at [1040, 546] on span "Siguiente" at bounding box center [1044, 545] width 44 height 11
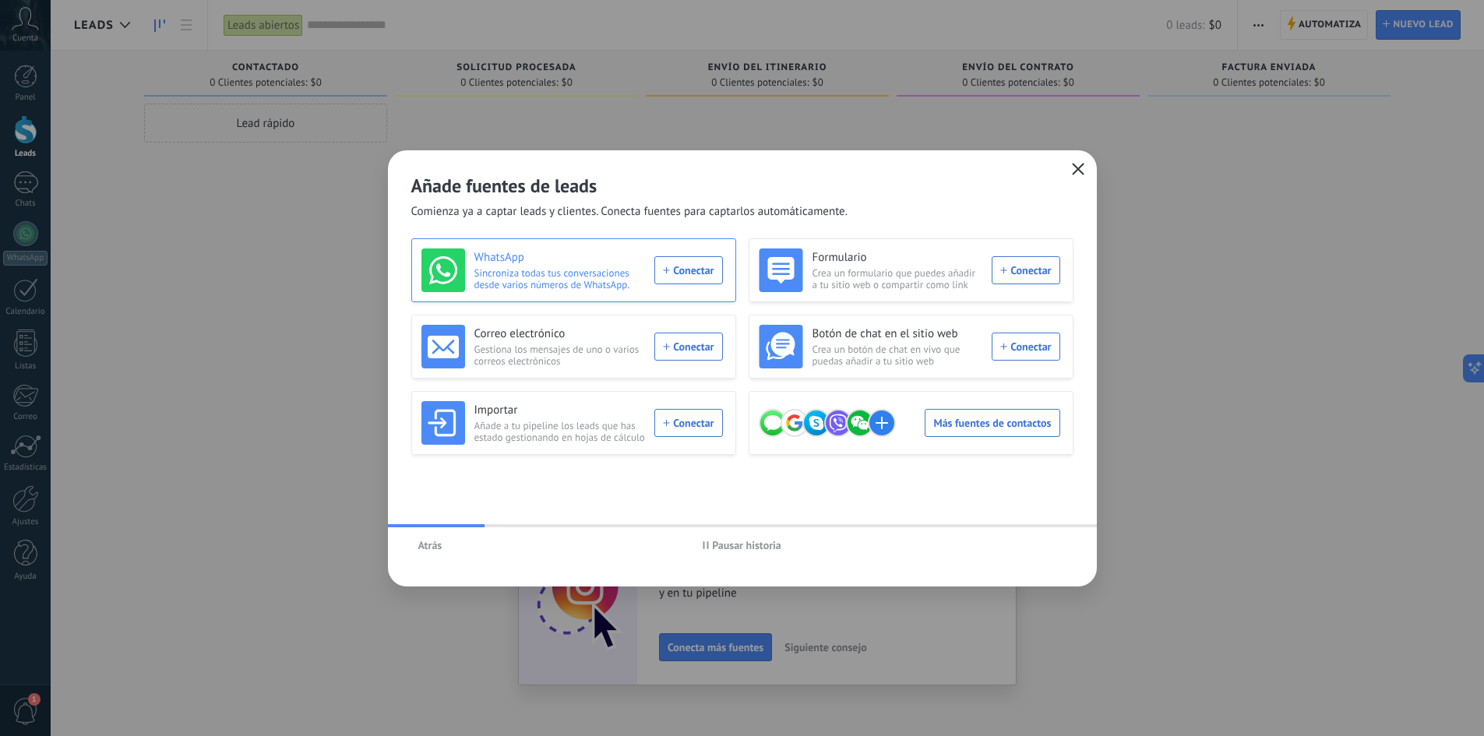
click at [669, 266] on div "WhatsApp Sincroniza todas tus conversaciones desde varios números de WhatsApp. …" at bounding box center [573, 271] width 302 height 44
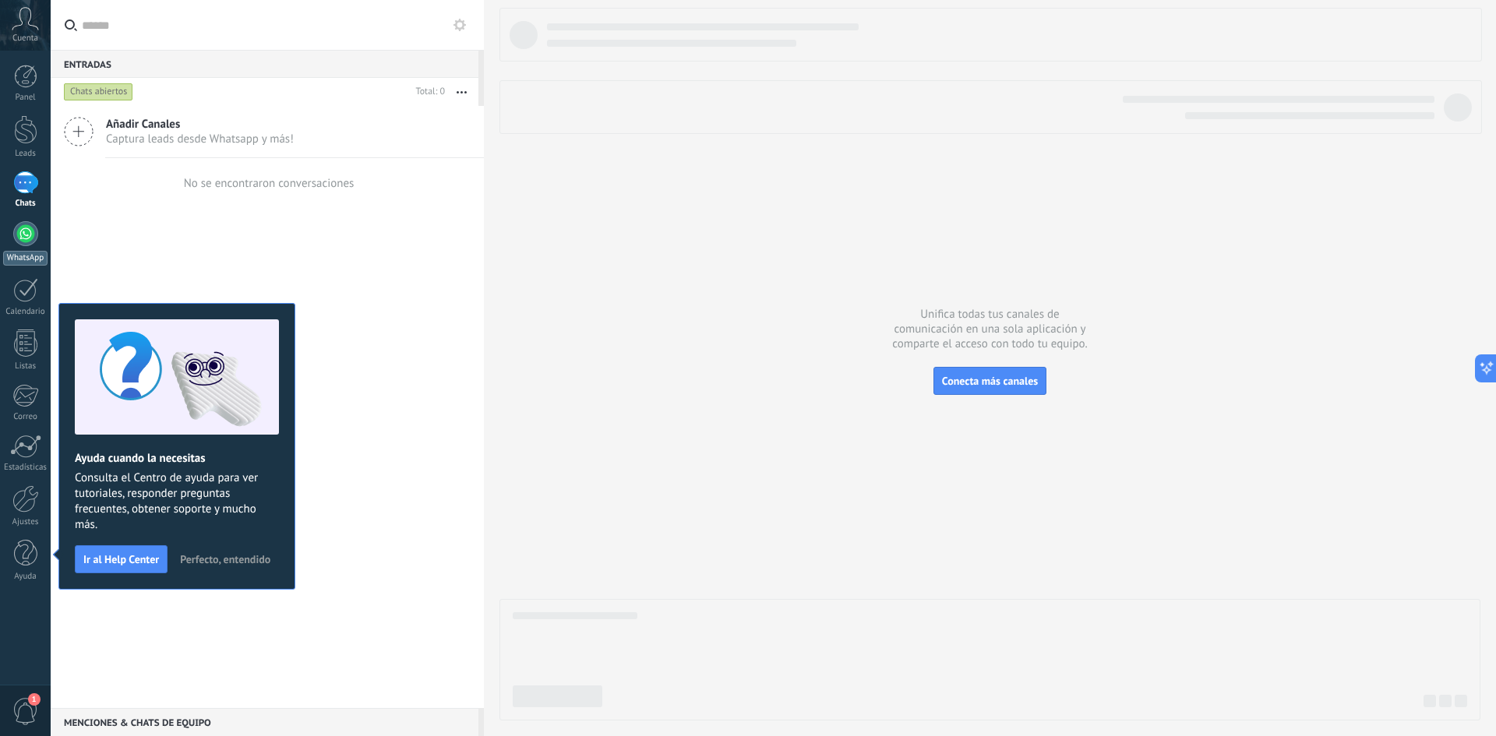
click at [28, 235] on div at bounding box center [25, 233] width 25 height 25
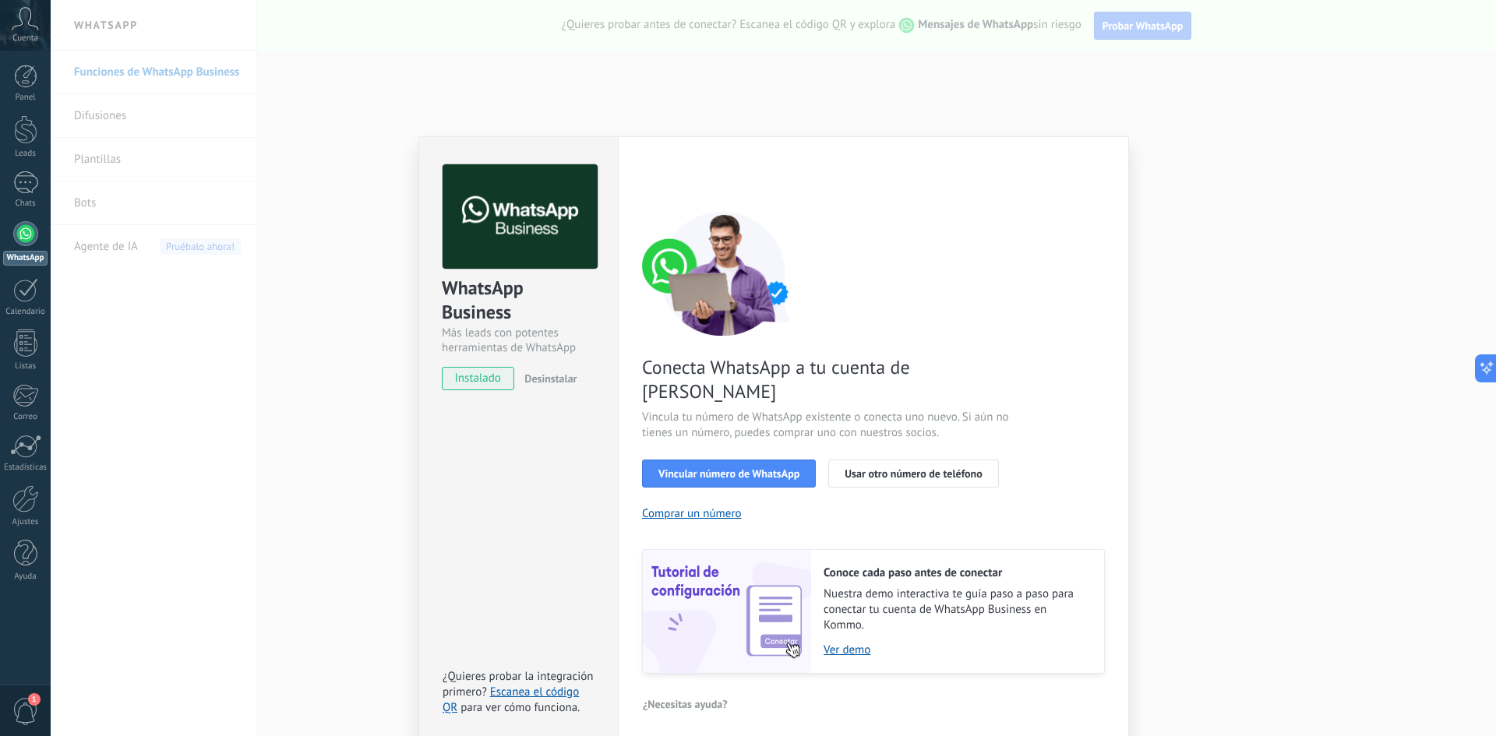
click at [1108, 127] on div "WhatsApp Business Más leads con potentes herramientas de WhatsApp instalado Des…" at bounding box center [773, 368] width 1445 height 736
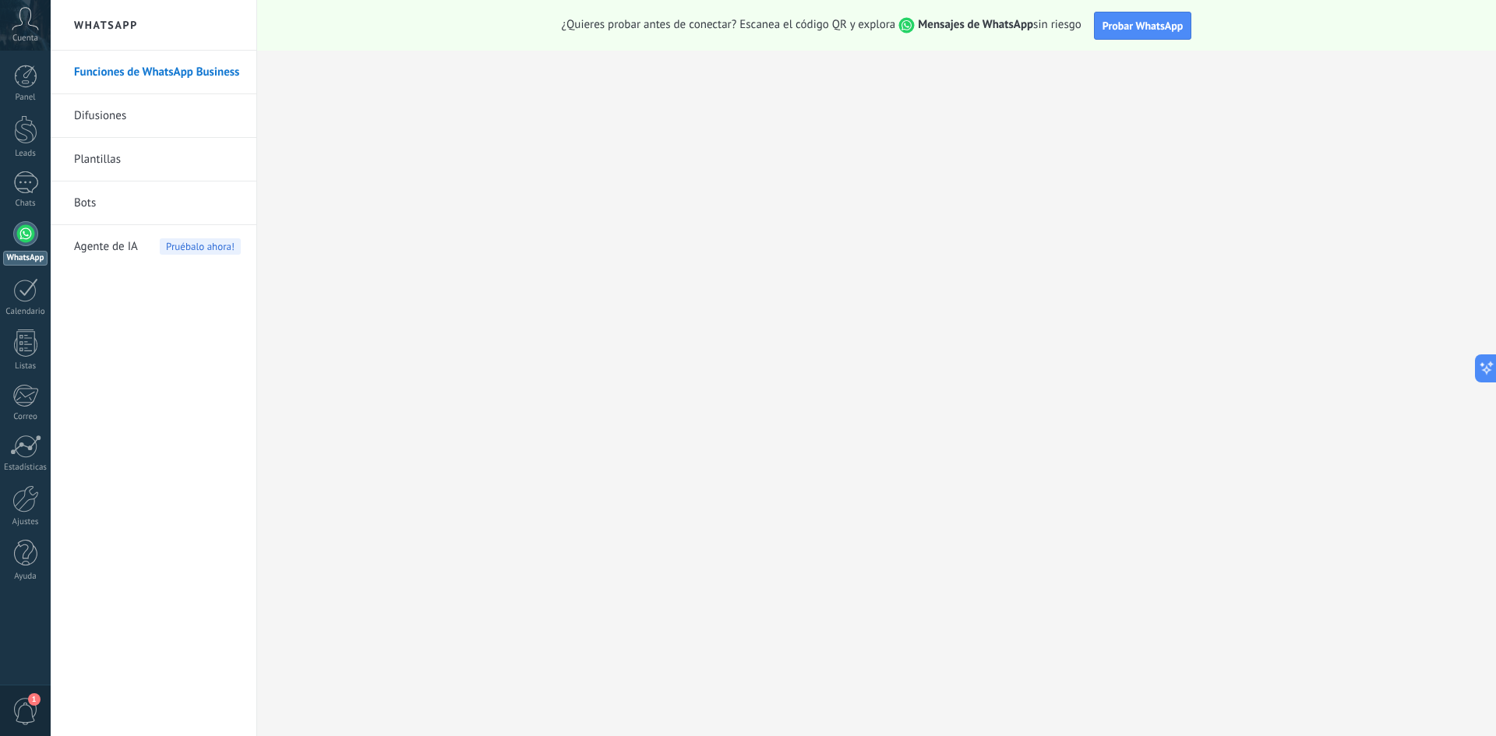
click at [19, 32] on div "Cuenta" at bounding box center [25, 25] width 51 height 51
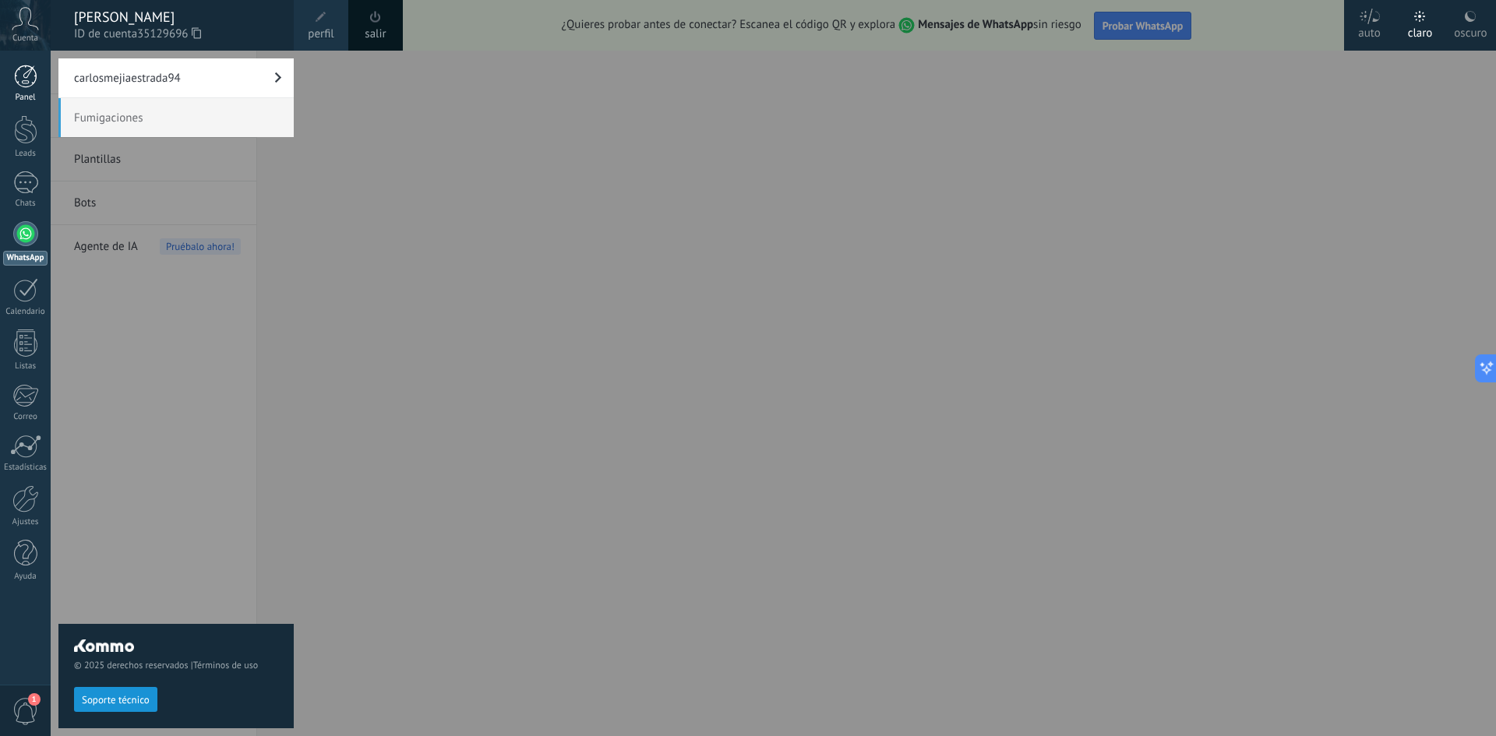
click at [28, 77] on div at bounding box center [25, 76] width 23 height 23
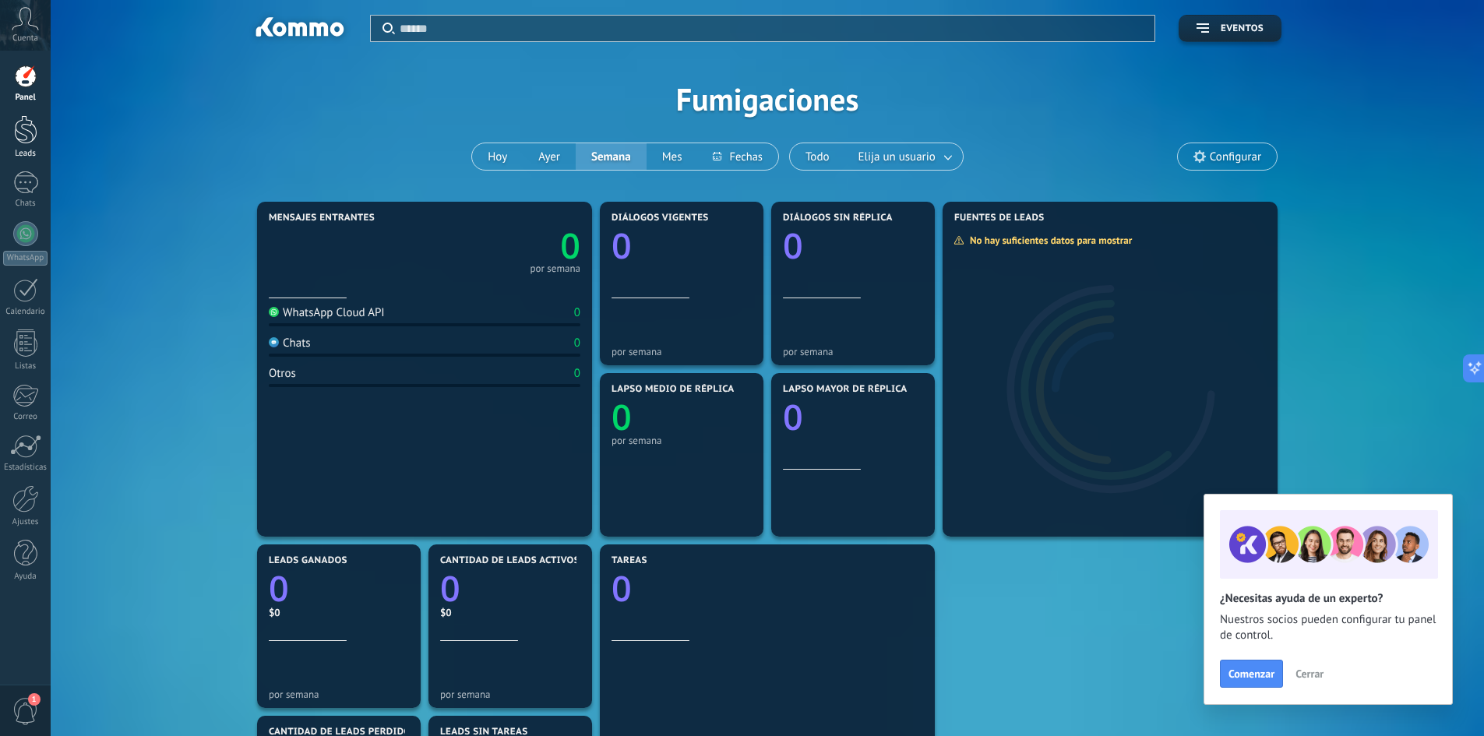
click at [17, 126] on div at bounding box center [25, 129] width 23 height 29
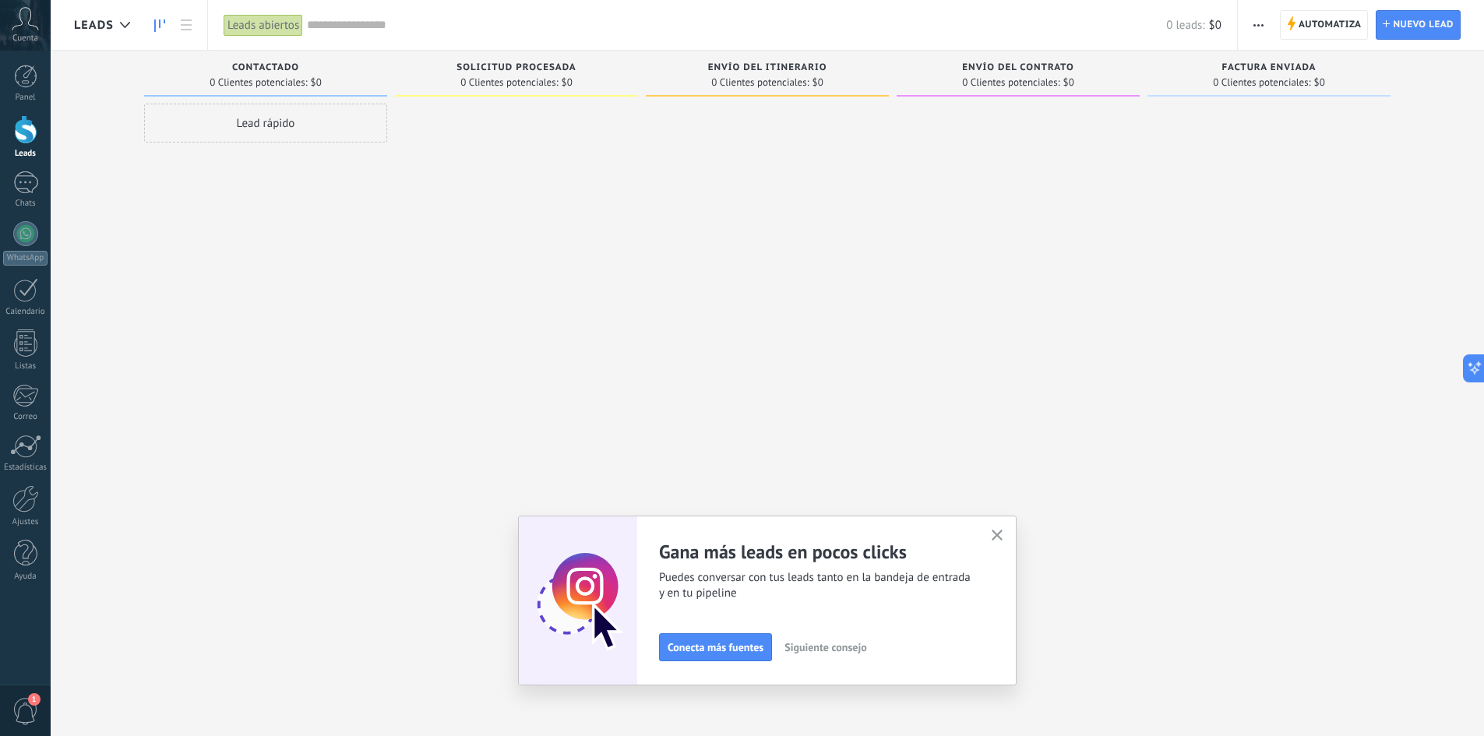
click at [1003, 542] on span "button" at bounding box center [998, 536] width 12 height 13
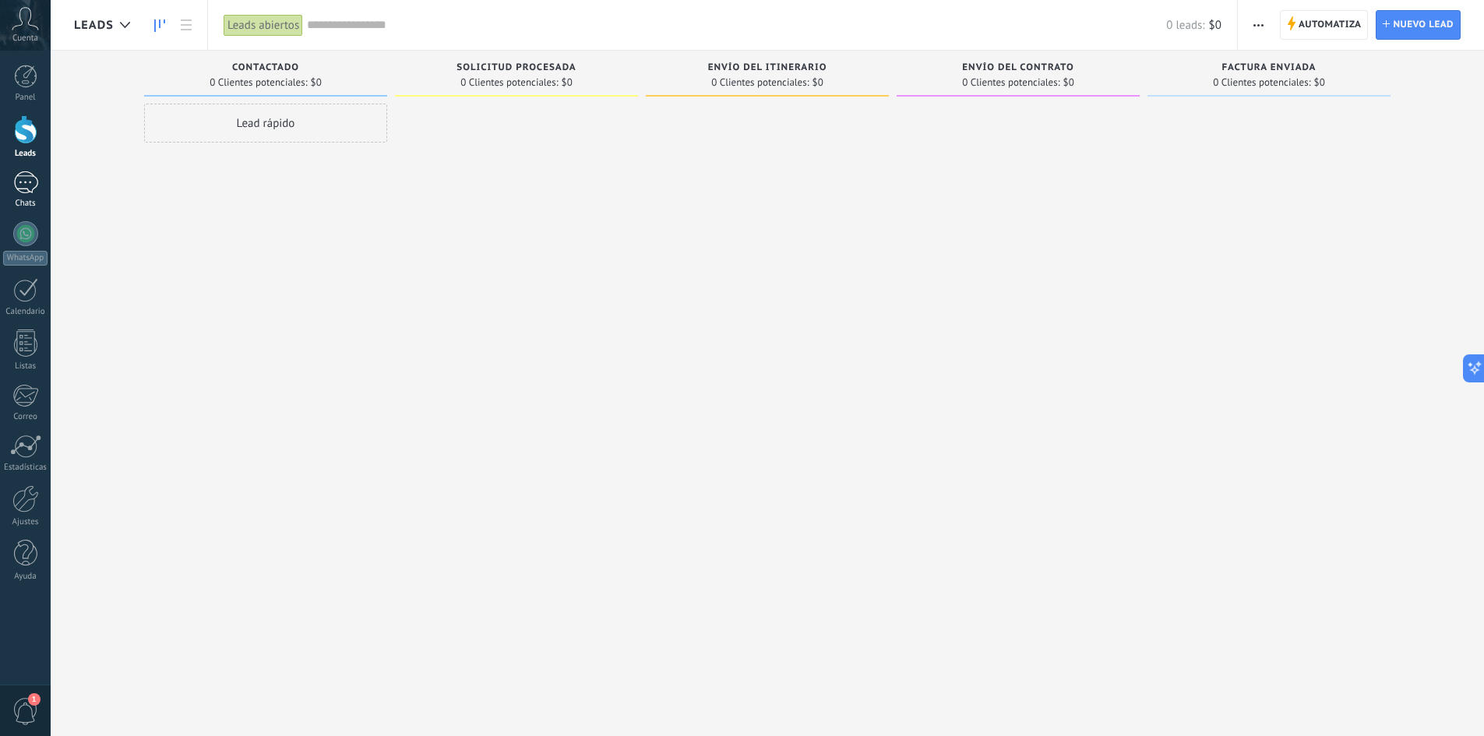
click at [19, 190] on div at bounding box center [25, 182] width 25 height 23
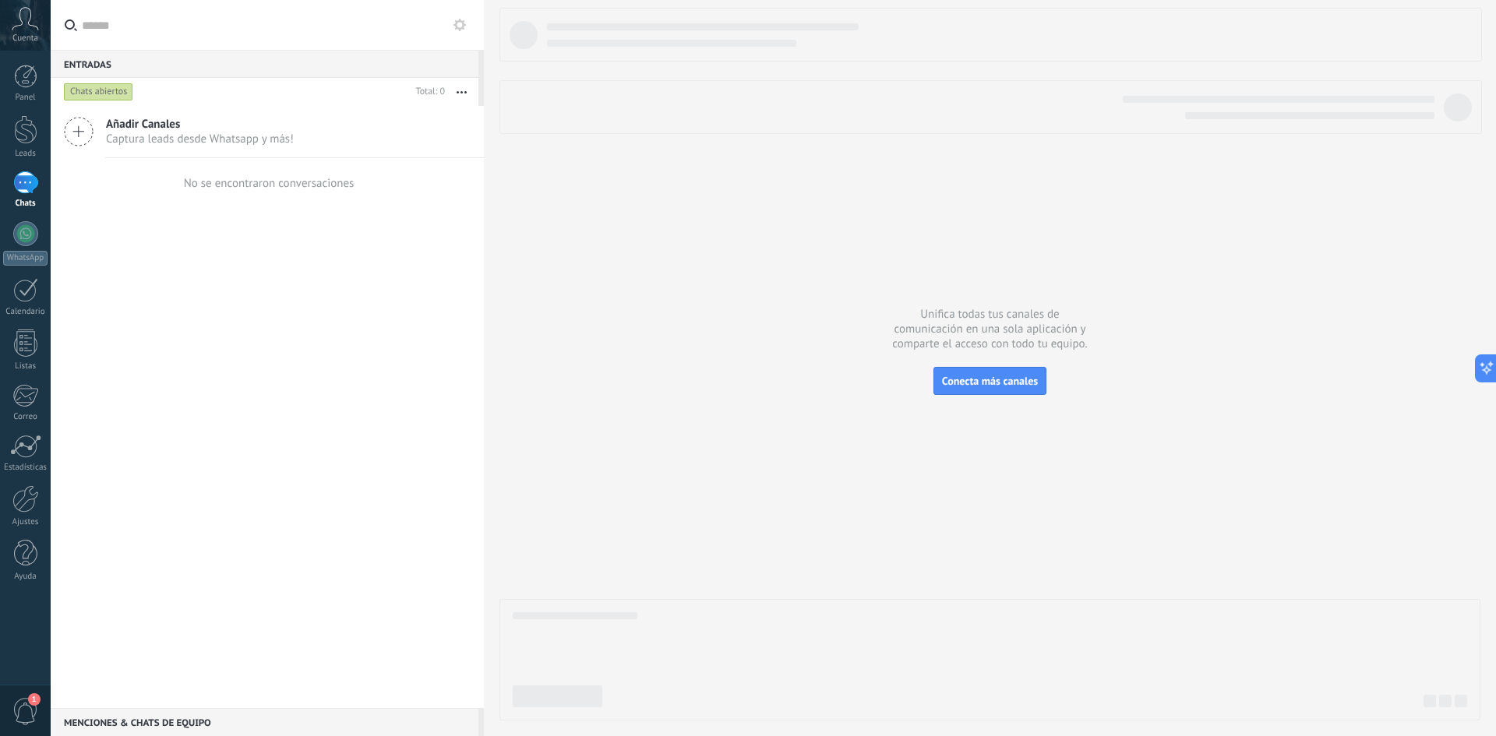
click at [139, 136] on span "Captura leads desde Whatsapp y más!" at bounding box center [200, 139] width 188 height 15
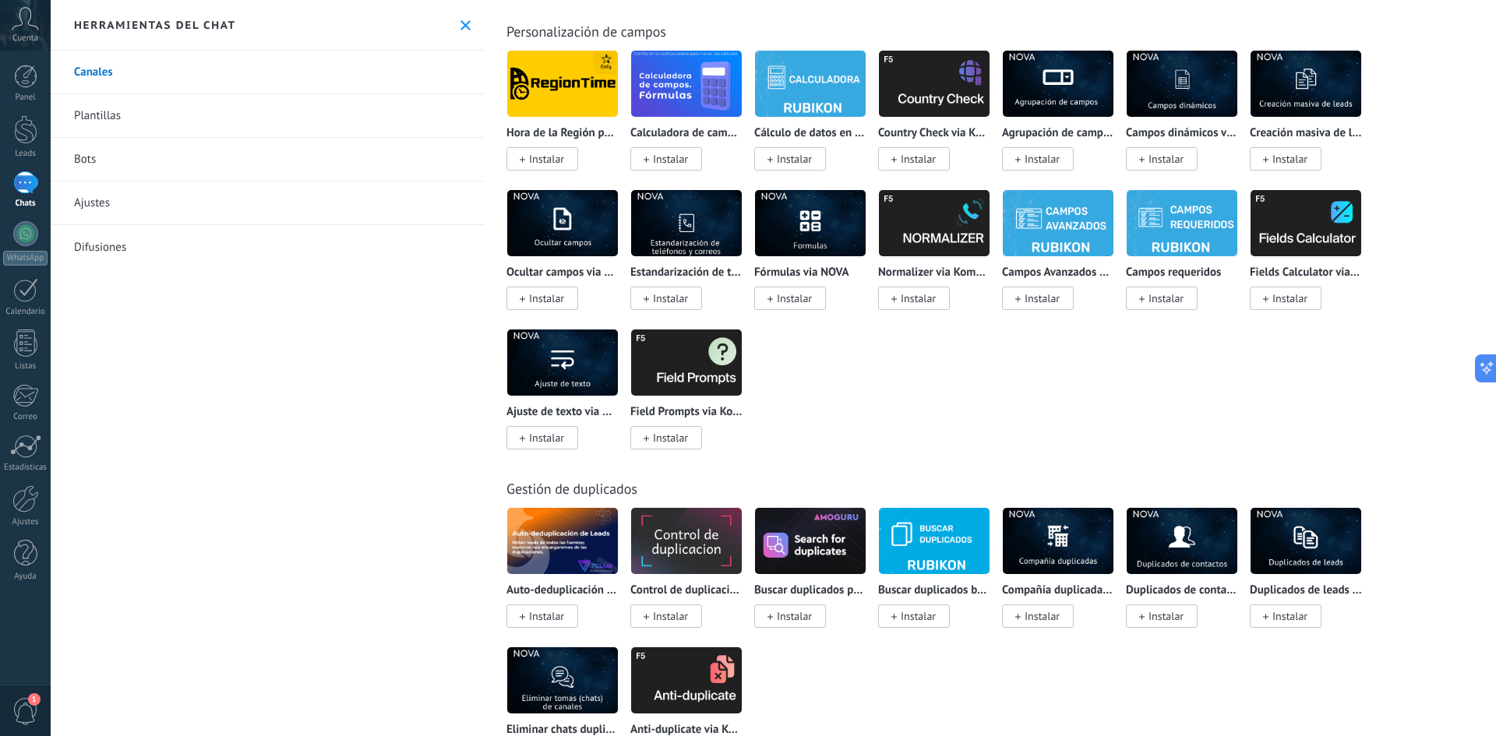
scroll to position [5739, 0]
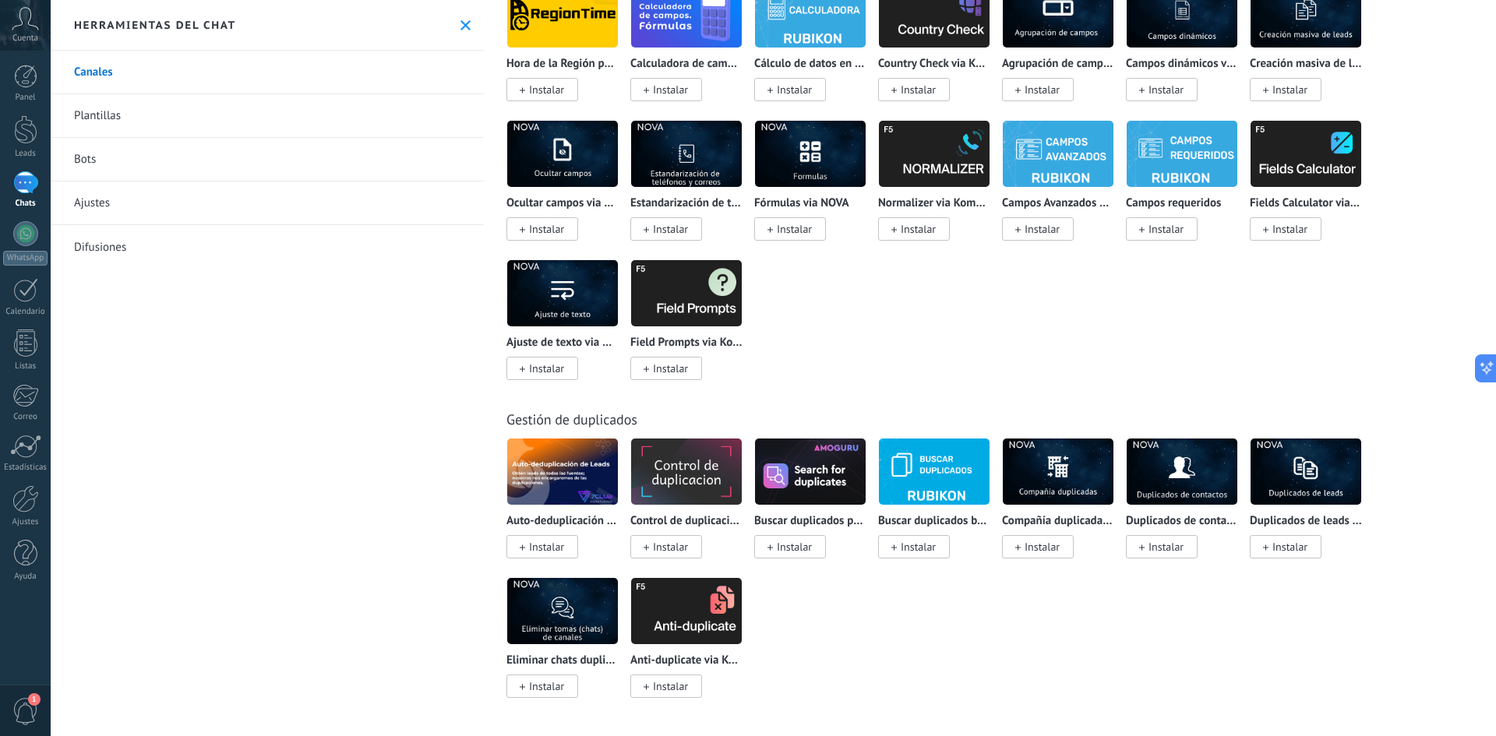
drag, startPoint x: 641, startPoint y: 556, endPoint x: 639, endPoint y: 589, distance: 32.8
drag, startPoint x: 639, startPoint y: 589, endPoint x: 887, endPoint y: 367, distance: 332.7
click at [887, 367] on div "Hora de la Región por Emfy Instalar Calculadora de campo. Fórmulas Instalar Cál…" at bounding box center [997, 190] width 983 height 418
click at [30, 244] on div at bounding box center [25, 233] width 25 height 25
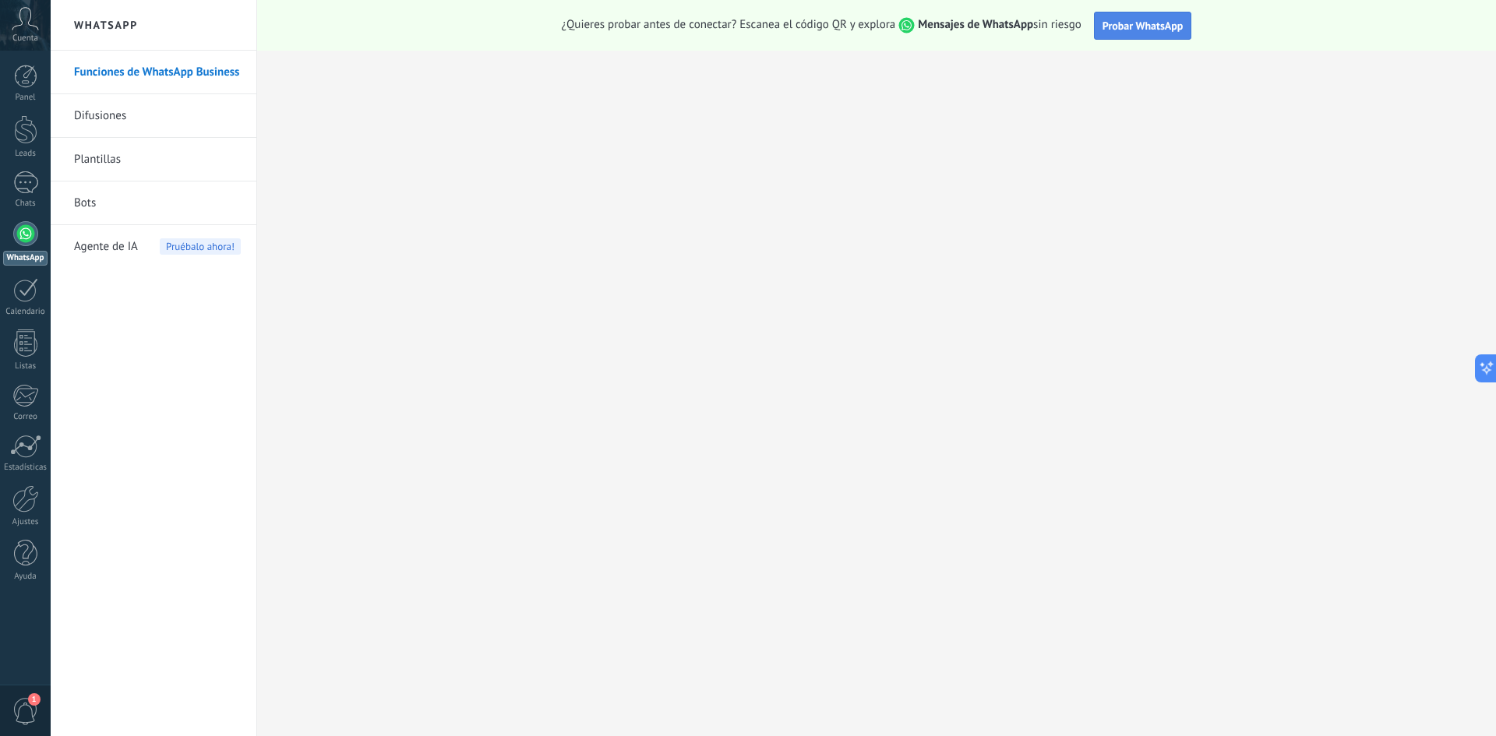
click at [1163, 29] on span "Probar WhatsApp" at bounding box center [1143, 26] width 81 height 14
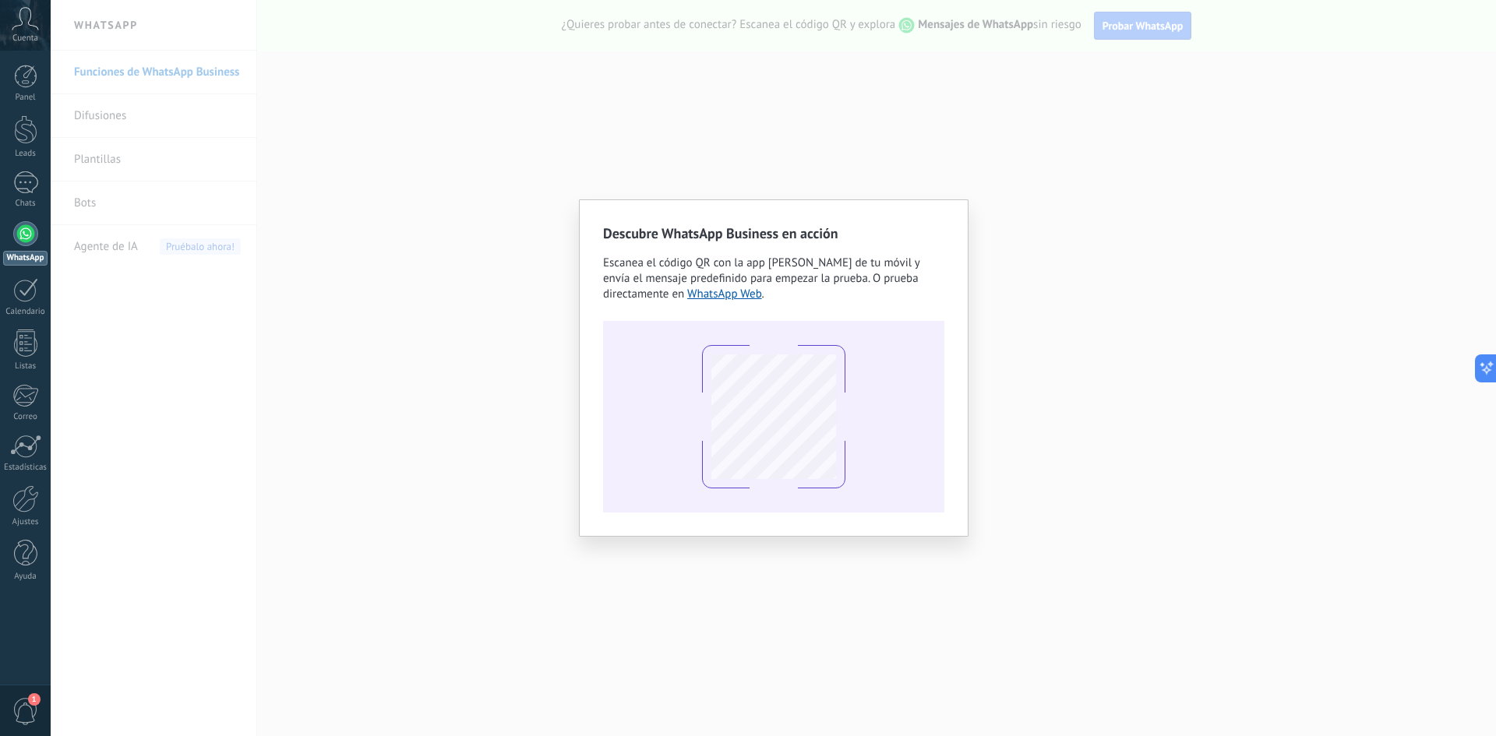
click at [912, 199] on div "Descubre WhatsApp Business en acción Escanea el código QR con la app [PERSON_NA…" at bounding box center [774, 367] width 390 height 337
click at [981, 136] on div "Descubre WhatsApp Business en acción Escanea el código QR con la app [PERSON_NA…" at bounding box center [773, 368] width 1445 height 736
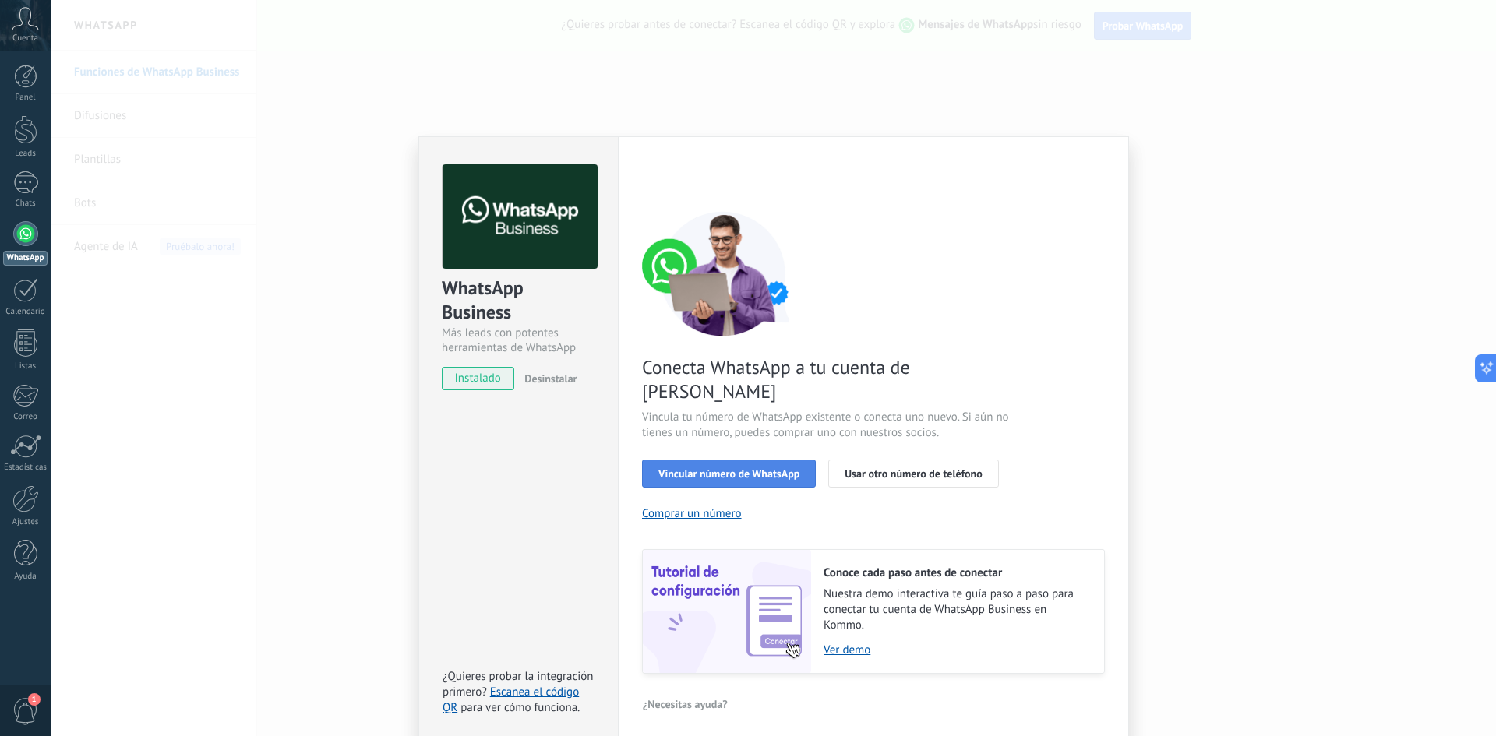
click at [652, 460] on button "Vincular número de WhatsApp" at bounding box center [729, 474] width 174 height 28
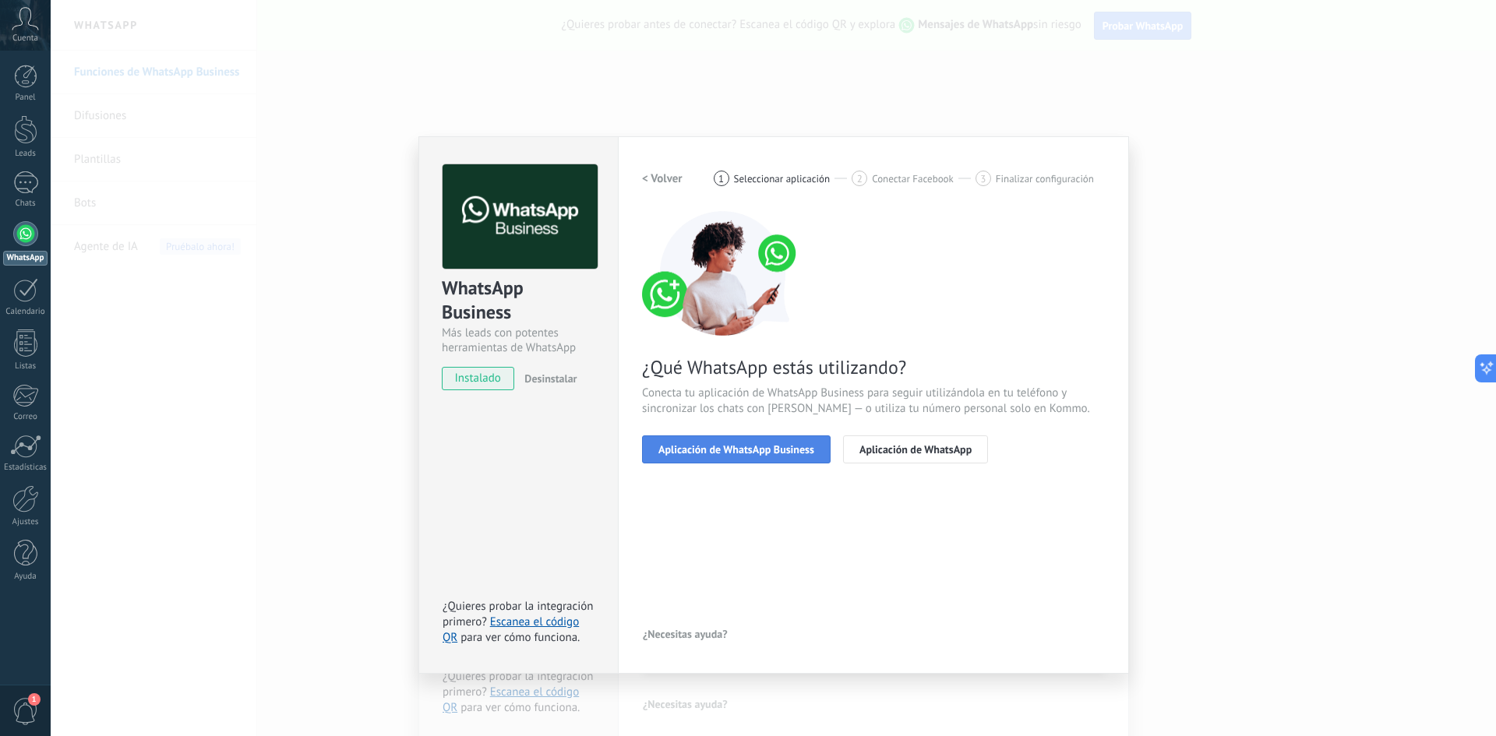
click at [725, 448] on span "Aplicación de WhatsApp Business" at bounding box center [736, 449] width 156 height 11
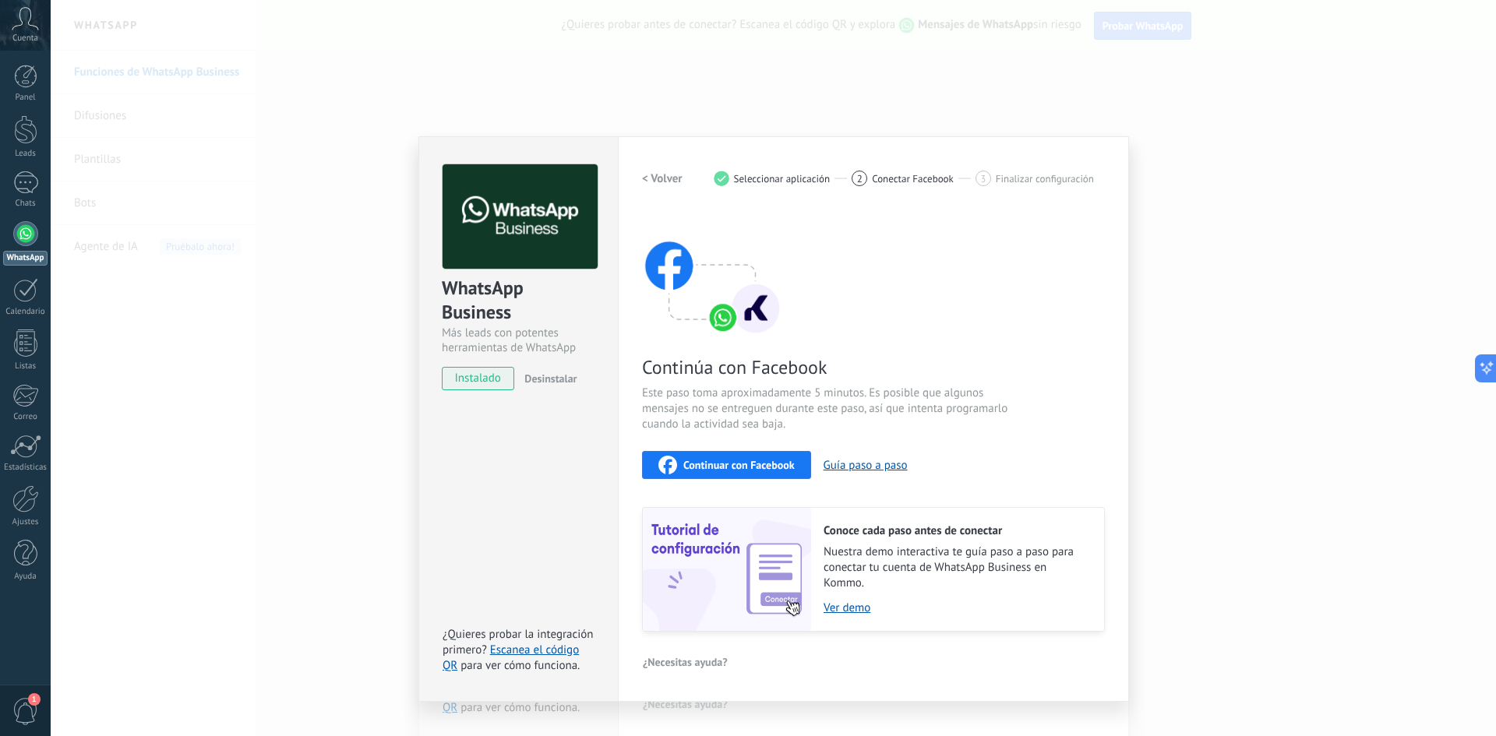
click at [756, 452] on button "Continuar con Facebook" at bounding box center [726, 465] width 169 height 28
click at [665, 186] on button "< Volver" at bounding box center [662, 178] width 41 height 28
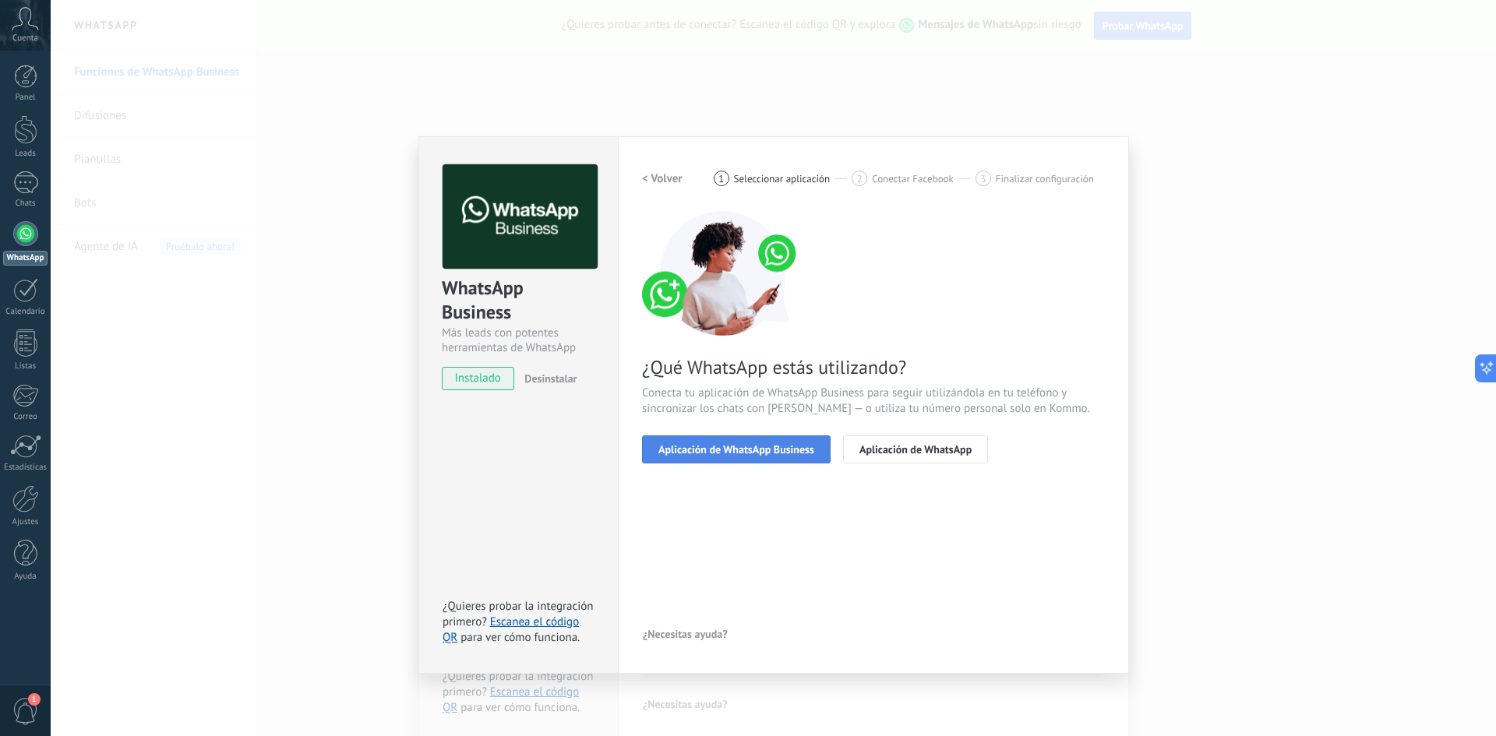
click at [772, 444] on span "Aplicación de WhatsApp Business" at bounding box center [736, 449] width 156 height 11
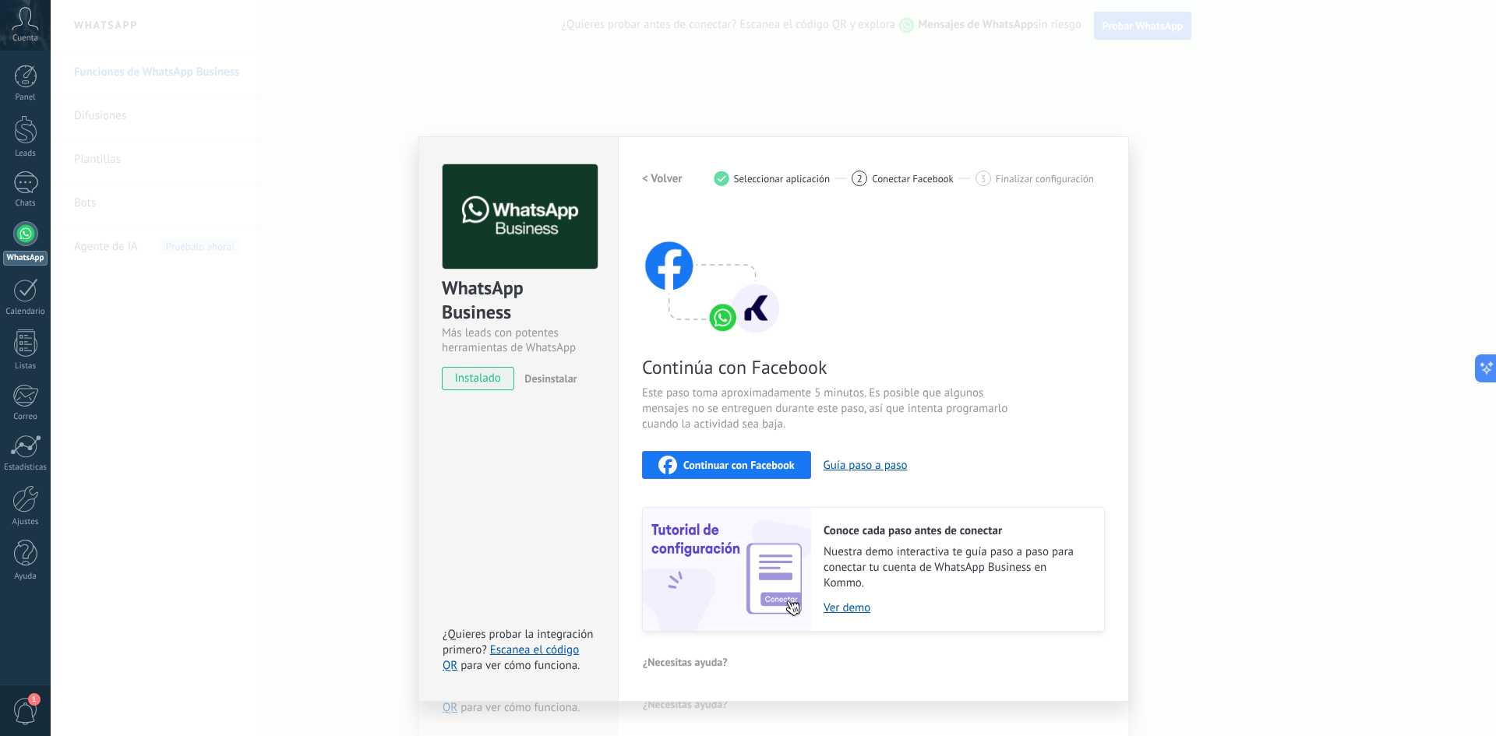
click at [753, 461] on span "Continuar con Facebook" at bounding box center [738, 465] width 111 height 11
click at [807, 175] on span "Seleccionar aplicación" at bounding box center [782, 179] width 97 height 12
click at [877, 175] on span "Conectar Facebook" at bounding box center [913, 179] width 82 height 12
click at [527, 651] on link "Escanea el código QR" at bounding box center [511, 658] width 136 height 30
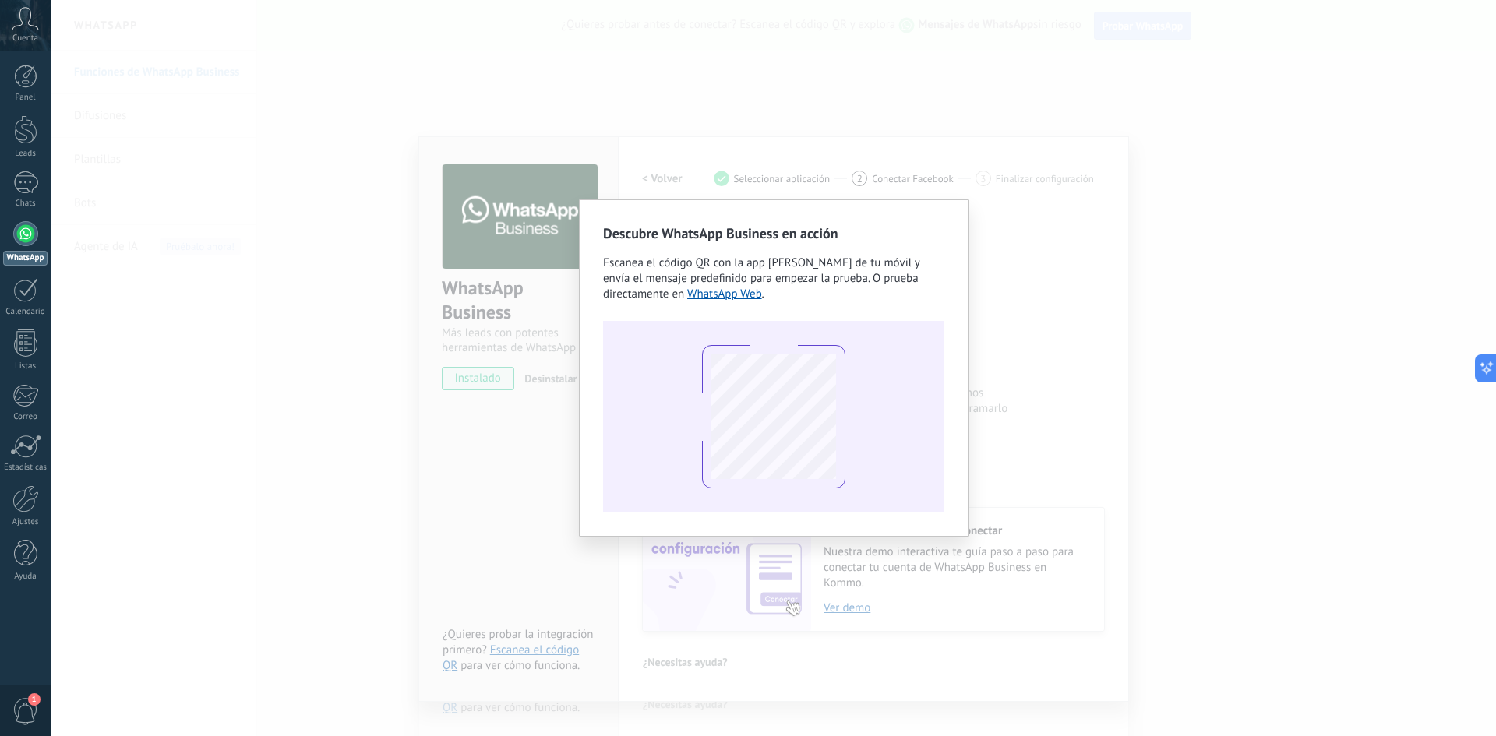
click at [1140, 217] on div "Descubre WhatsApp Business en acción Escanea el código QR con la app [PERSON_NA…" at bounding box center [773, 368] width 1445 height 736
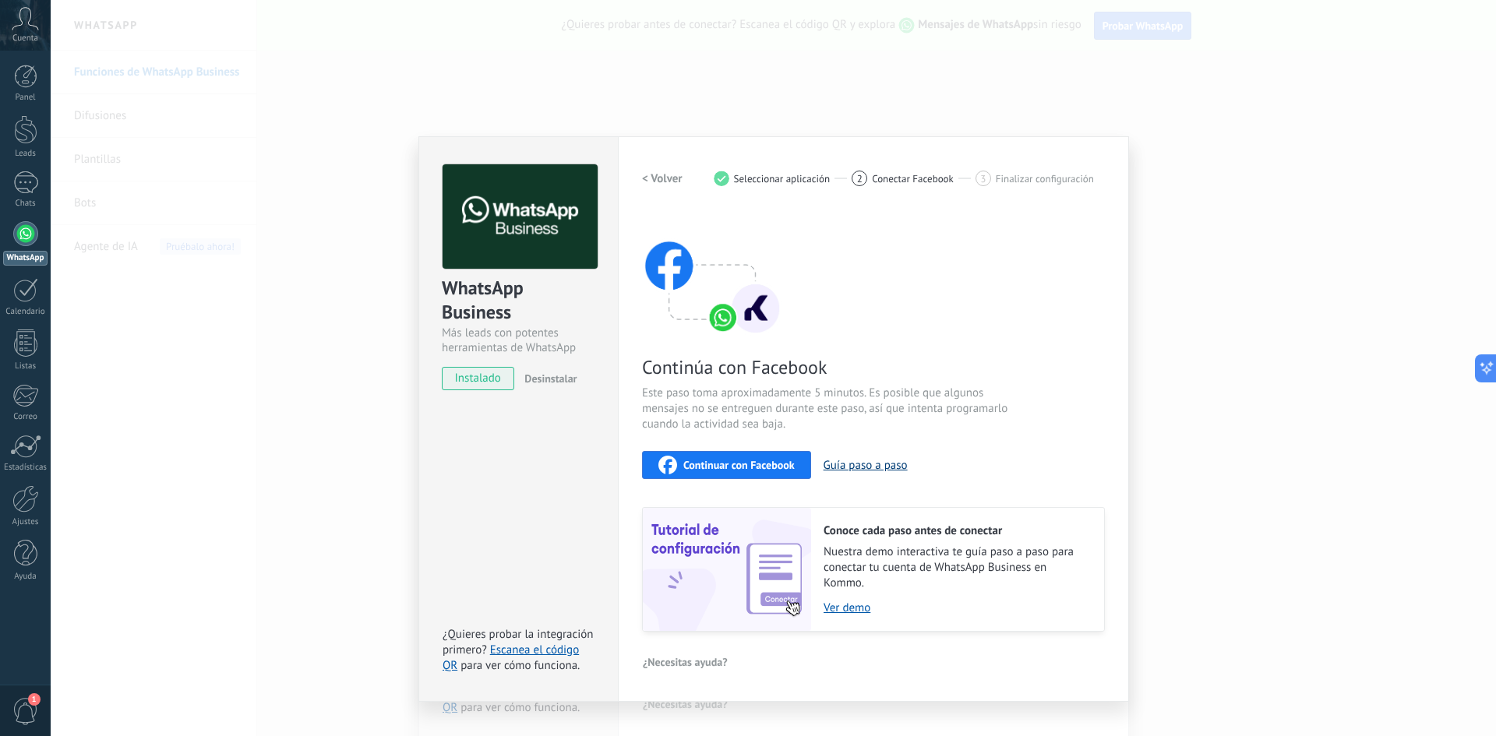
click at [838, 460] on button "Guía paso a paso" at bounding box center [866, 465] width 84 height 15
click at [719, 450] on div "Continúa con Facebook Este paso toma aproximadamente 5 minutos. Es posible que …" at bounding box center [873, 421] width 463 height 421
click at [724, 464] on span "Continuar con Facebook" at bounding box center [738, 465] width 111 height 11
click at [944, 252] on div "Continúa con Facebook Este paso toma aproximadamente 5 minutos. Es posible que …" at bounding box center [873, 421] width 463 height 421
click at [1101, 115] on div "WhatsApp Business Más leads con potentes herramientas de WhatsApp instalado Des…" at bounding box center [773, 368] width 1445 height 736
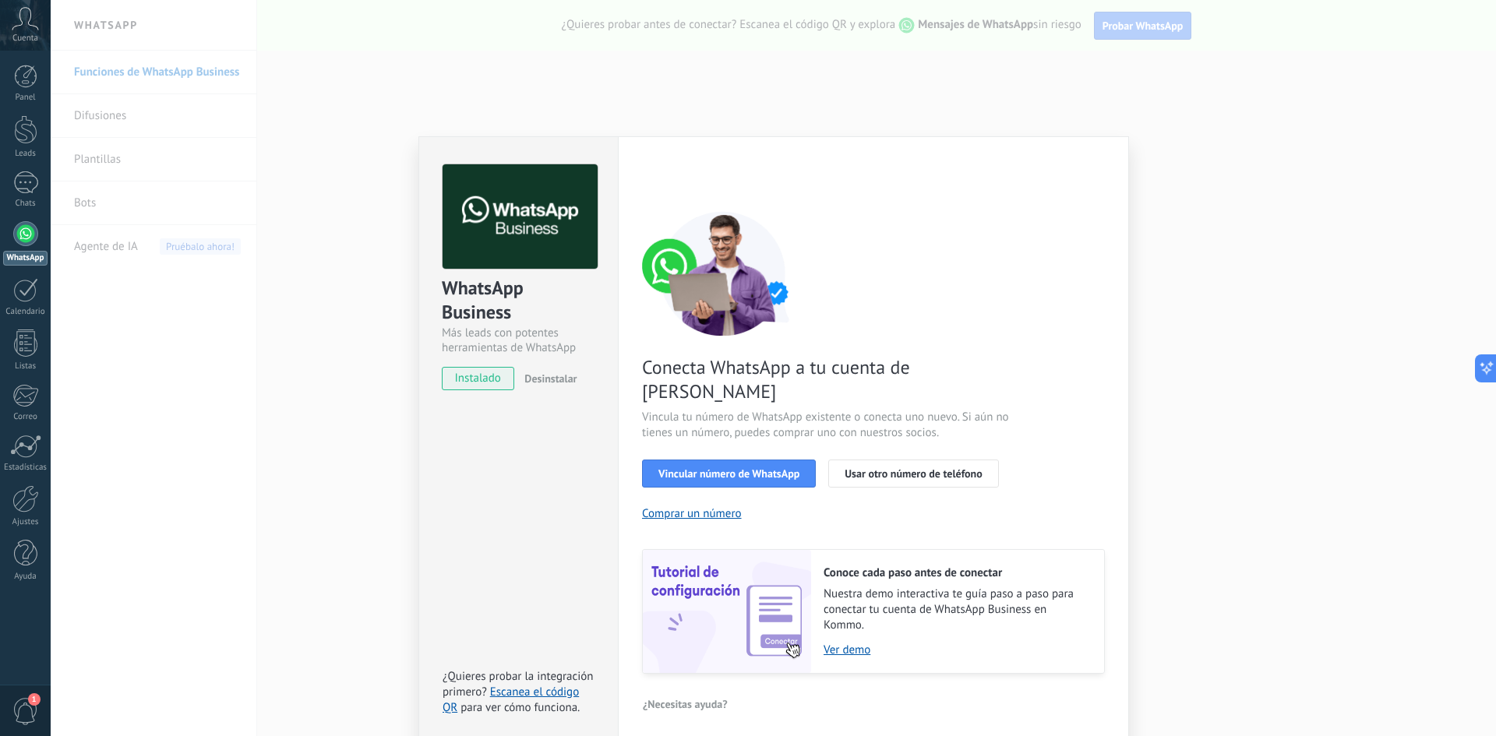
click at [1246, 89] on div "WhatsApp Business Más leads con potentes herramientas de WhatsApp instalado Des…" at bounding box center [773, 368] width 1445 height 736
